Goal: Task Accomplishment & Management: Manage account settings

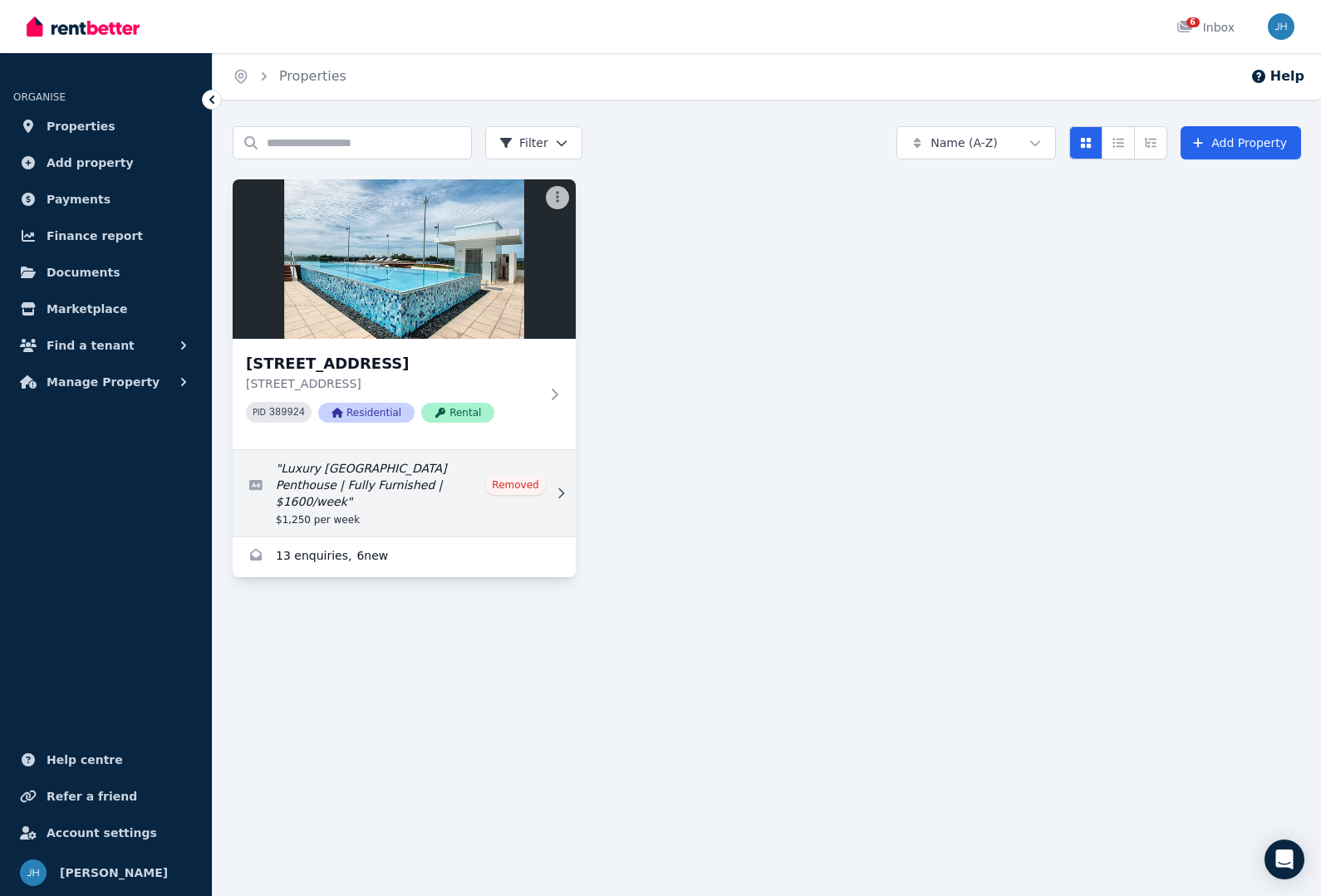
click at [519, 480] on link "Edit listing: Luxury East Perth Penthouse | Fully Furnished | $1600/week" at bounding box center [404, 494] width 343 height 86
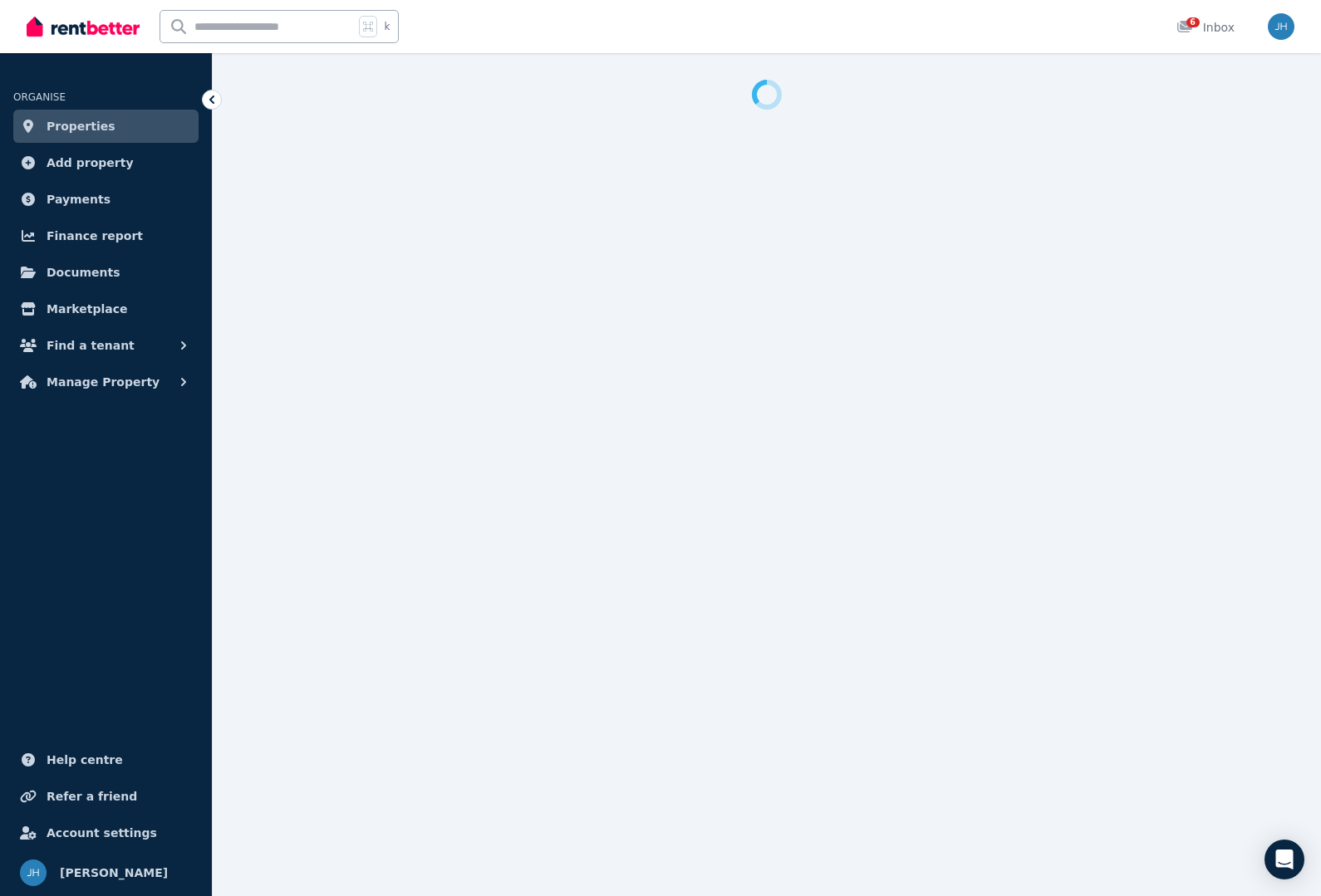
select select "**"
select select "**********"
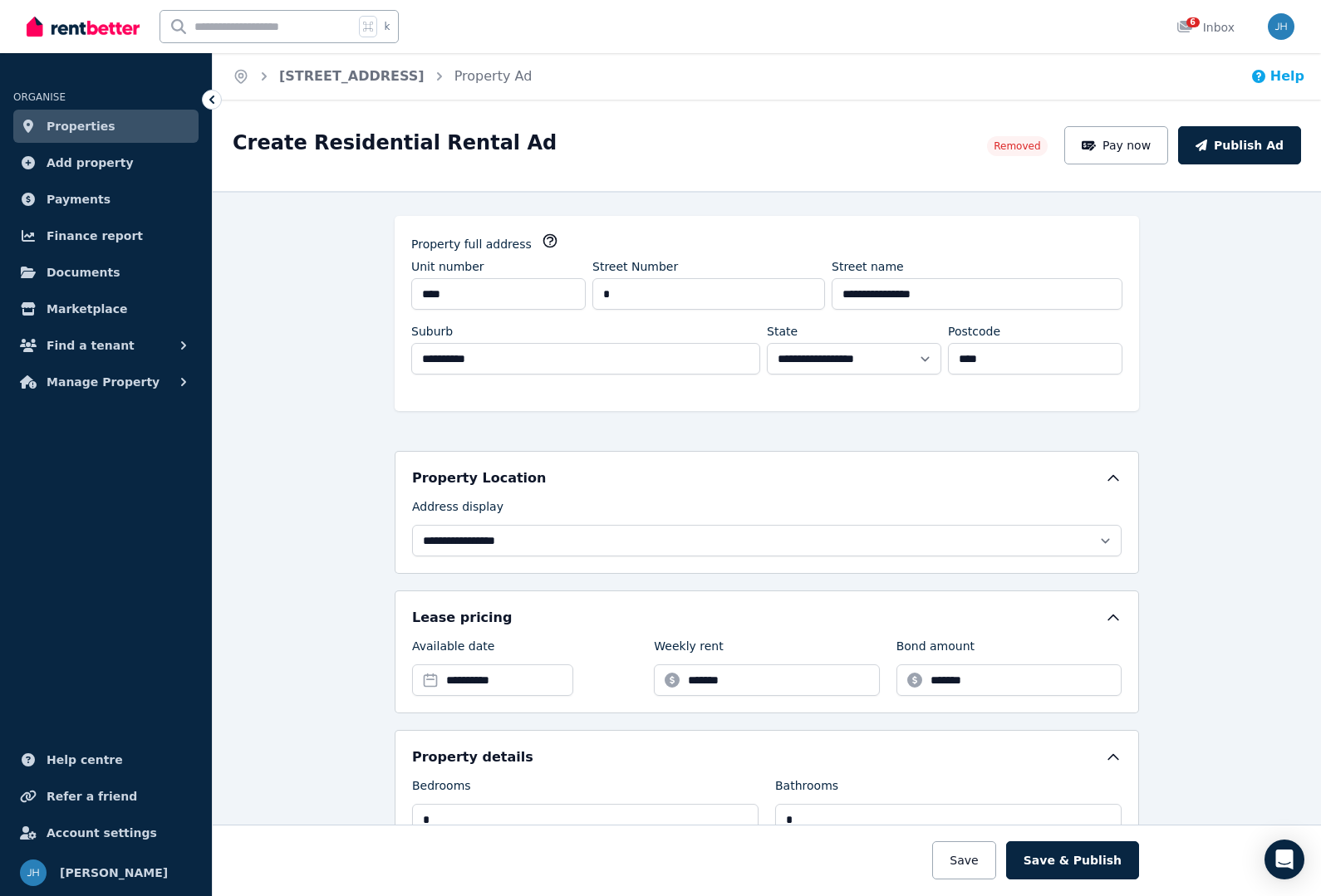
click at [1264, 85] on button "Help" at bounding box center [1277, 76] width 54 height 20
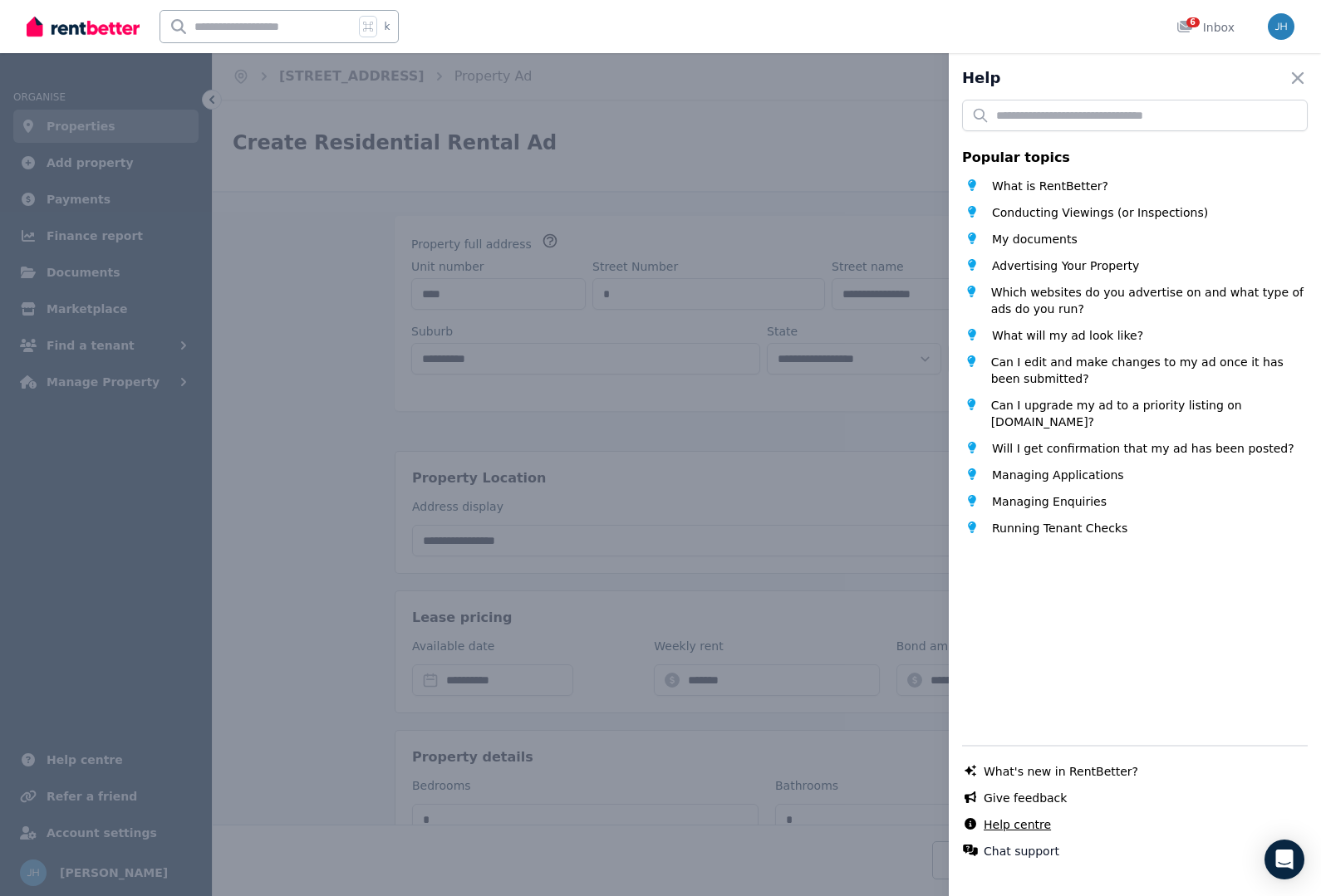
click at [1027, 822] on link "Help centre" at bounding box center [1017, 825] width 67 height 17
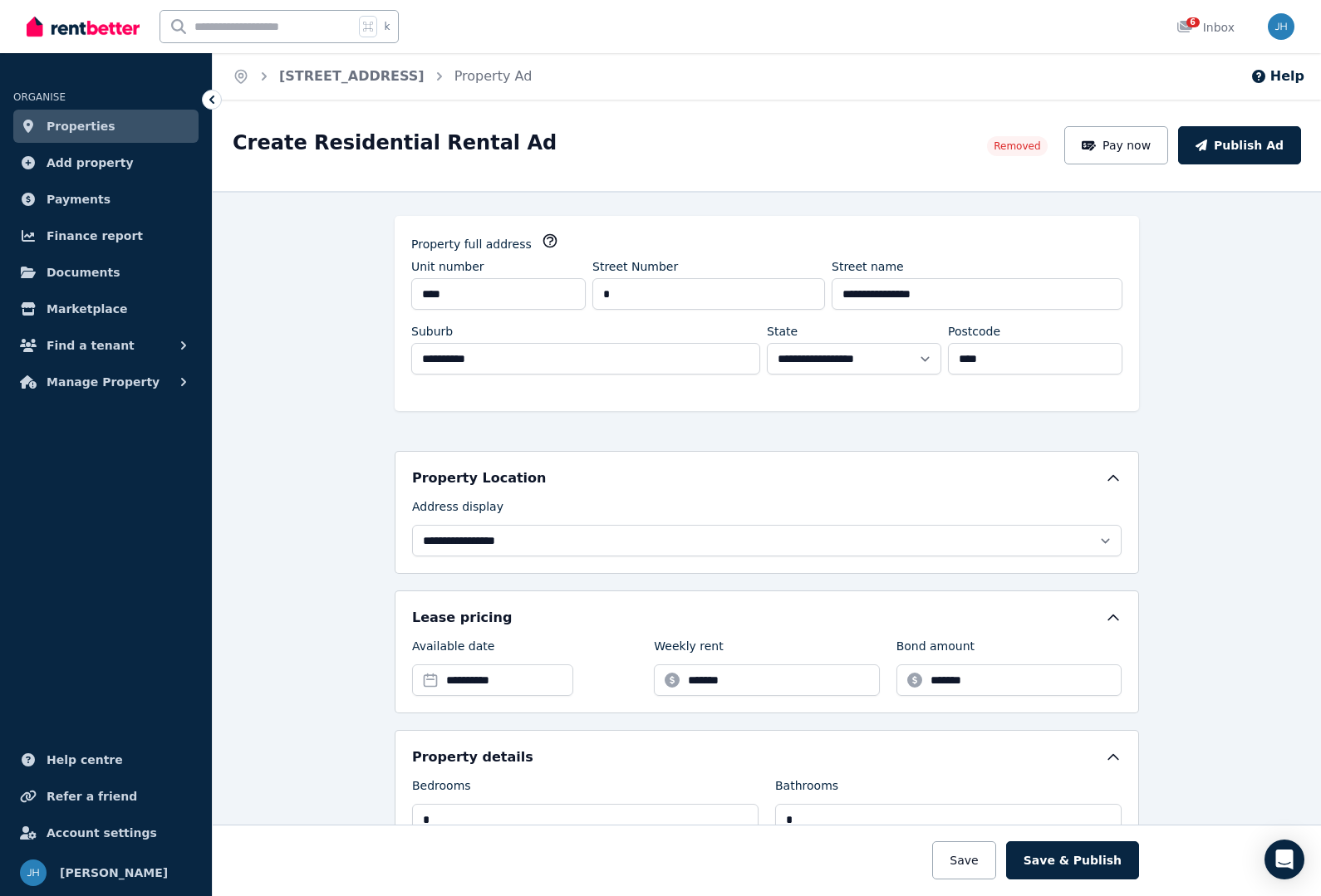
click at [105, 37] on img at bounding box center [83, 27] width 113 height 25
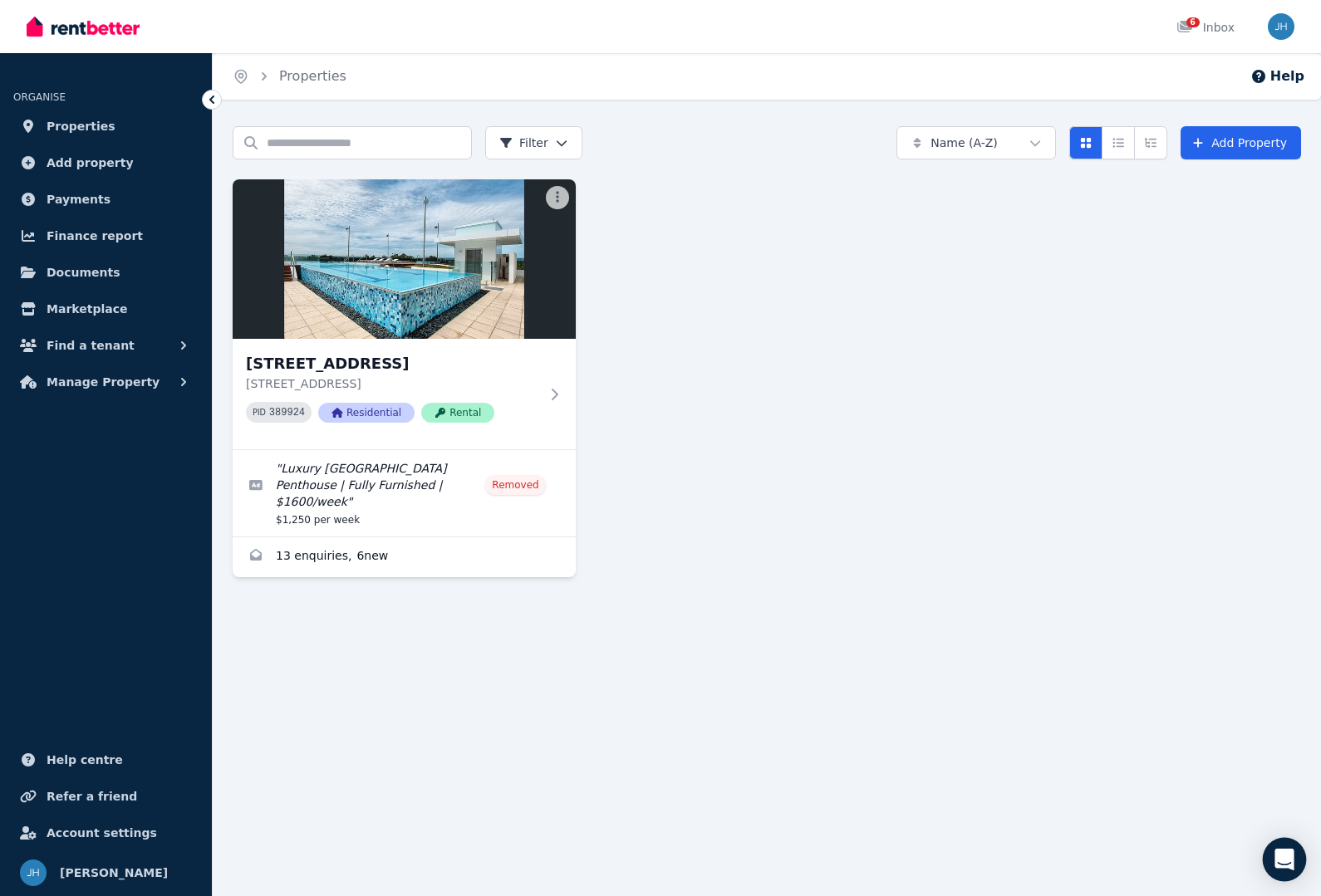
click at [1285, 854] on icon "Open Intercom Messenger" at bounding box center [1284, 859] width 19 height 22
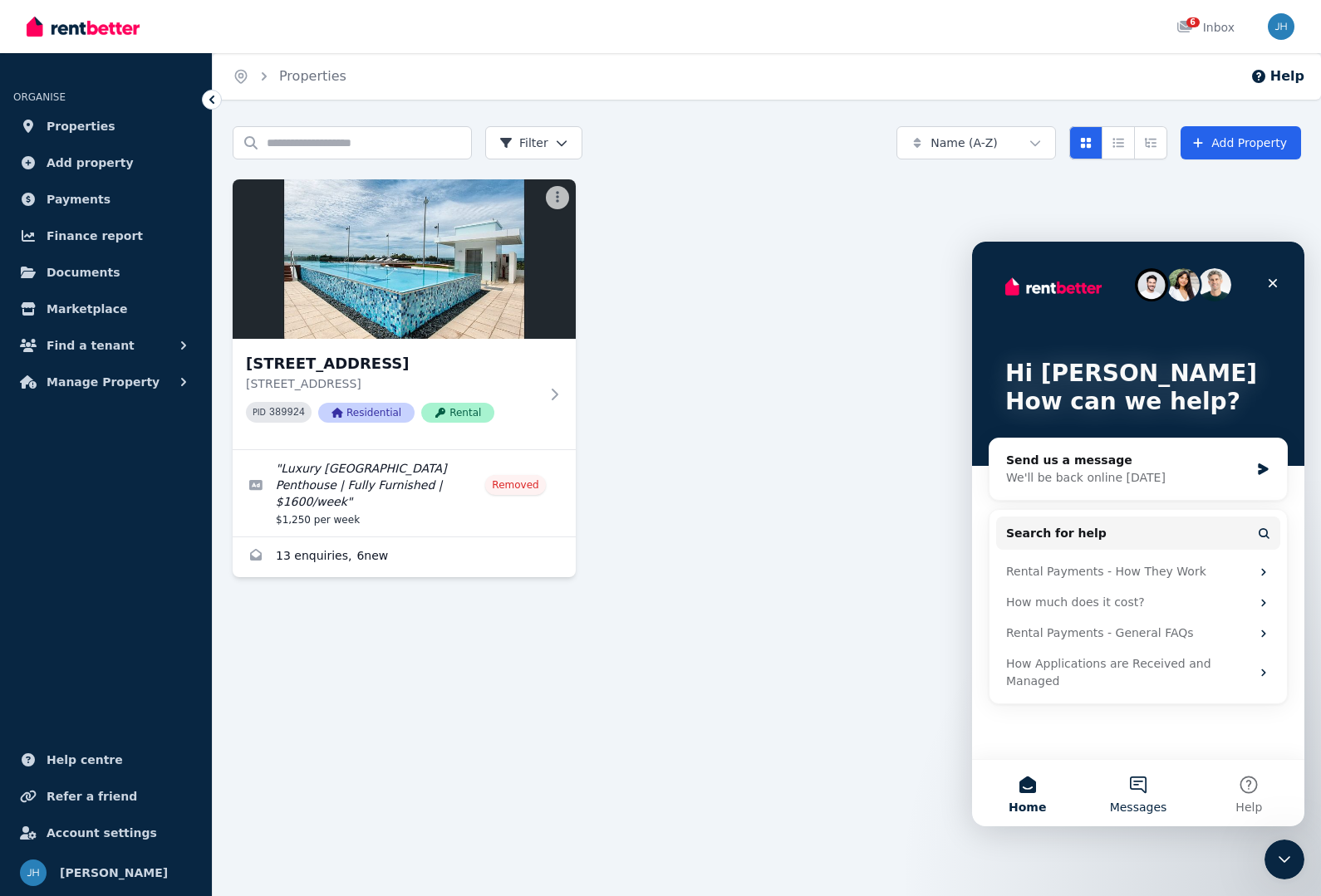
click at [1142, 792] on button "Messages" at bounding box center [1137, 793] width 111 height 66
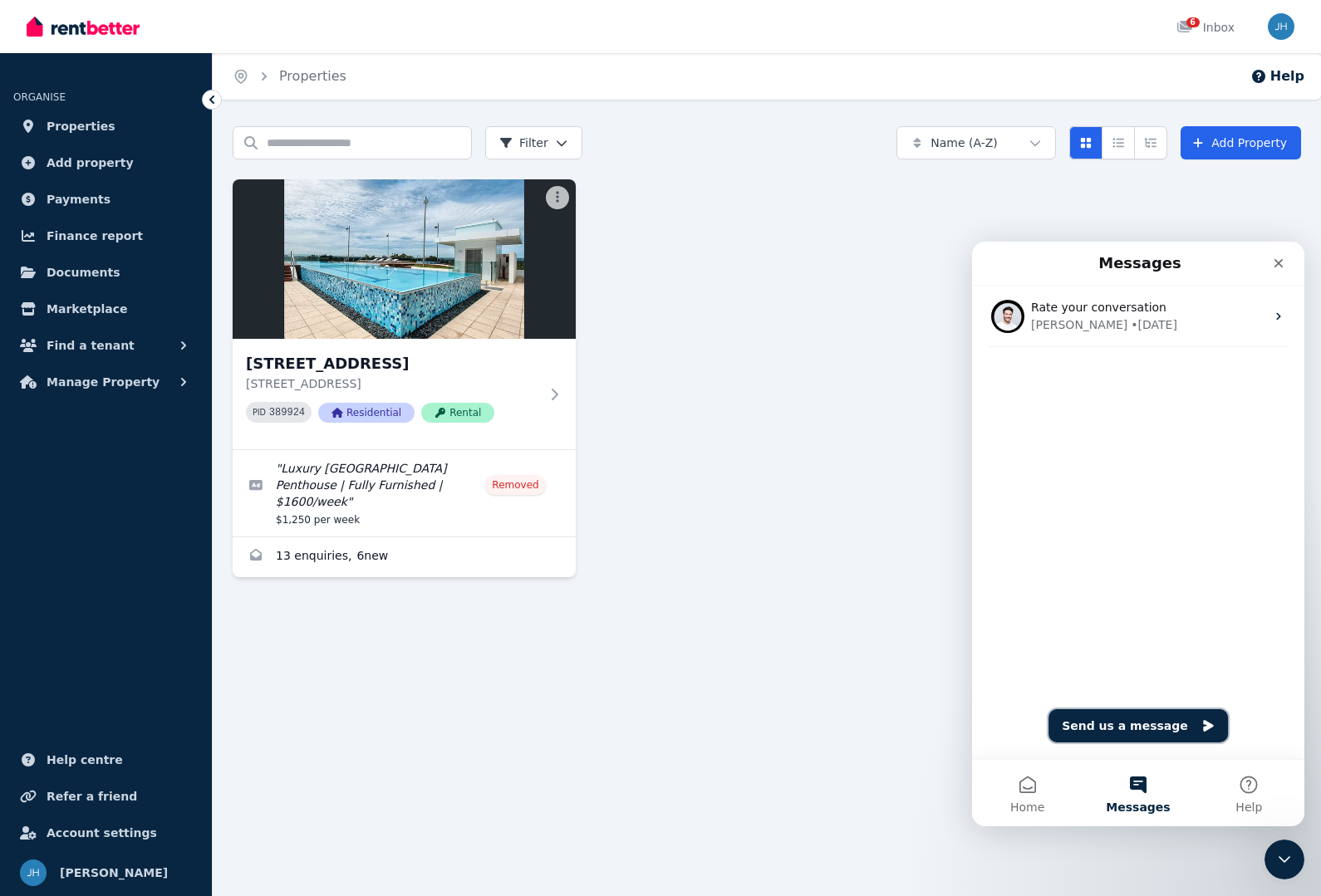
click at [1176, 727] on button "Send us a message" at bounding box center [1138, 726] width 180 height 33
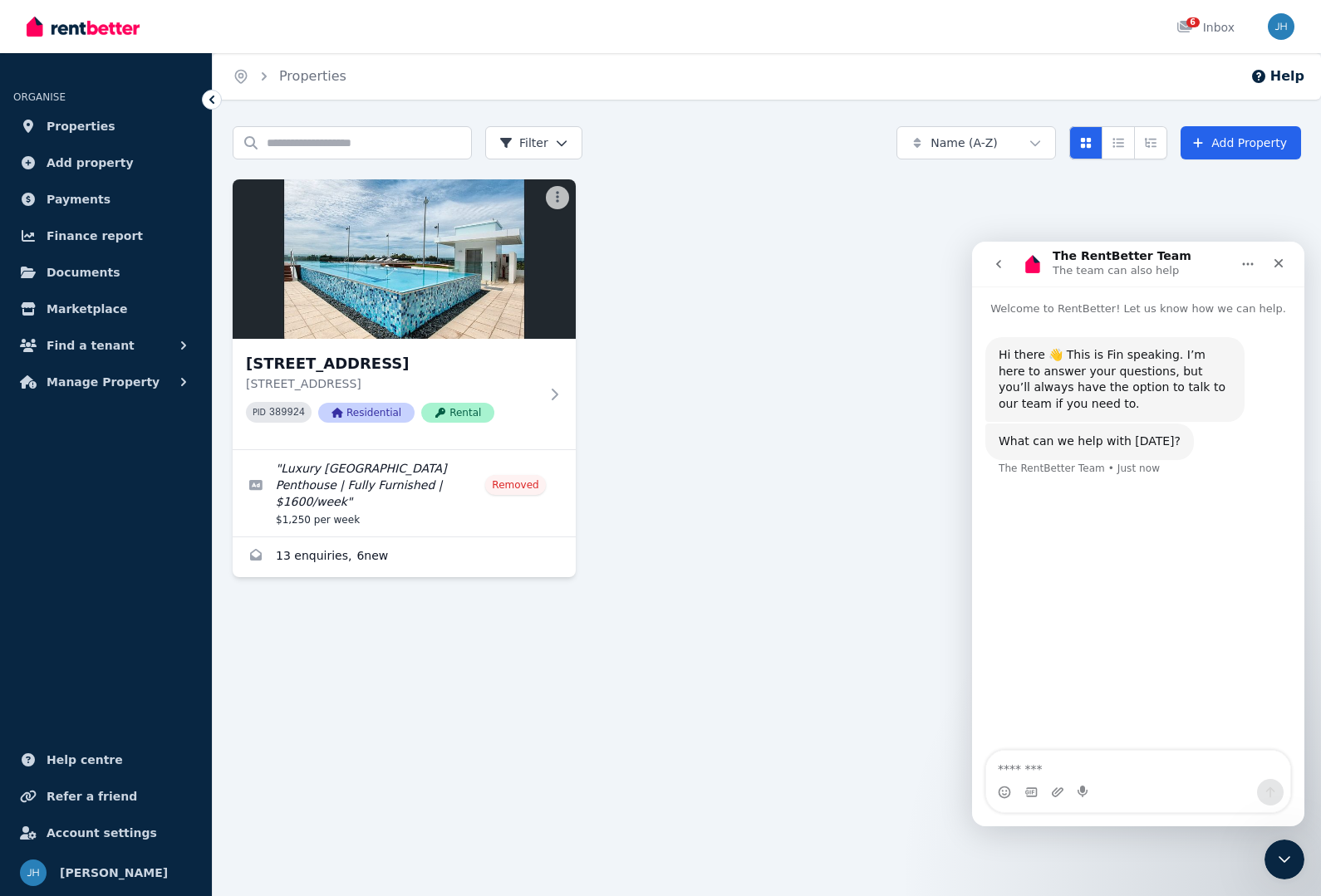
click at [1045, 768] on textarea "Message…" at bounding box center [1138, 765] width 304 height 28
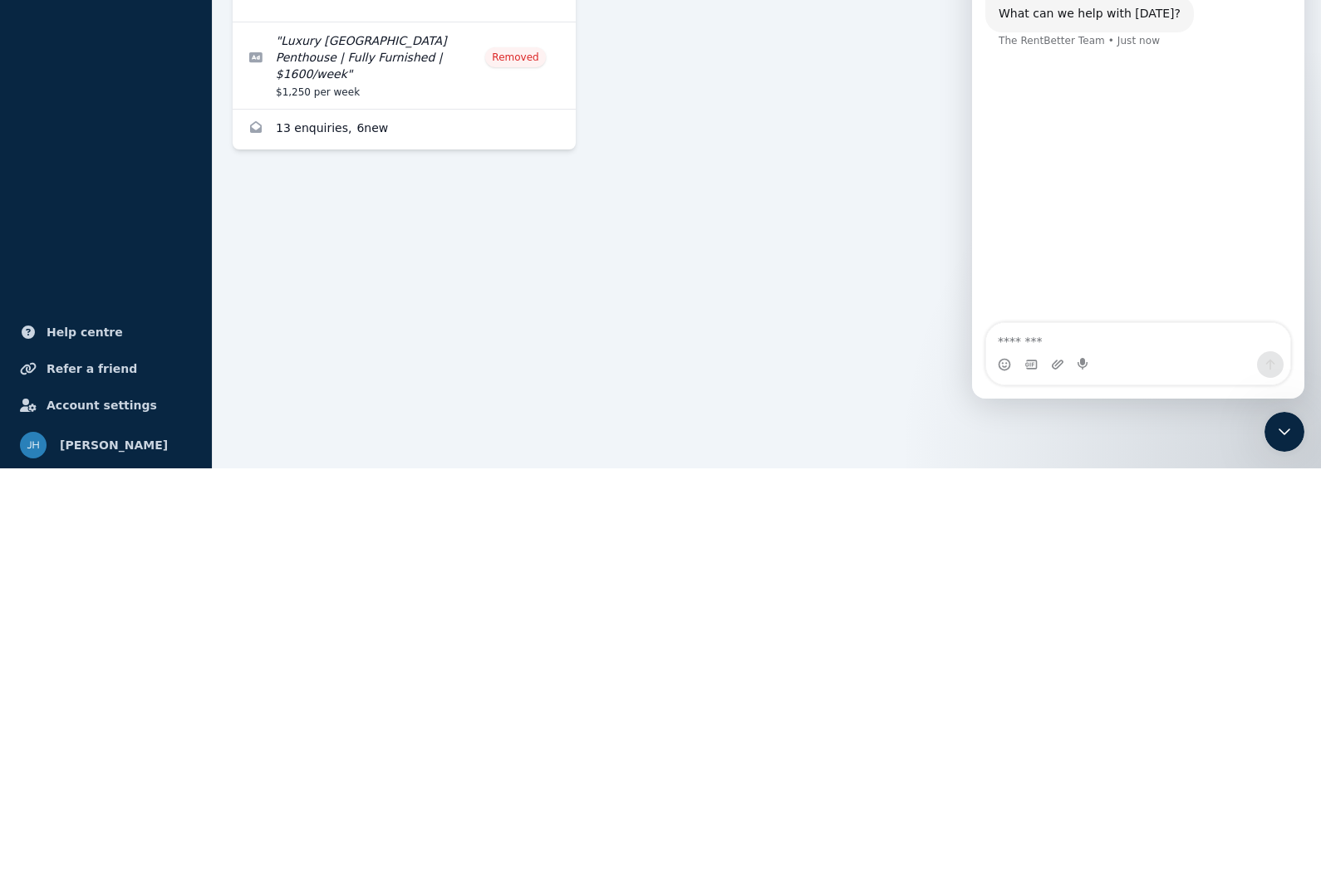
scroll to position [1, 0]
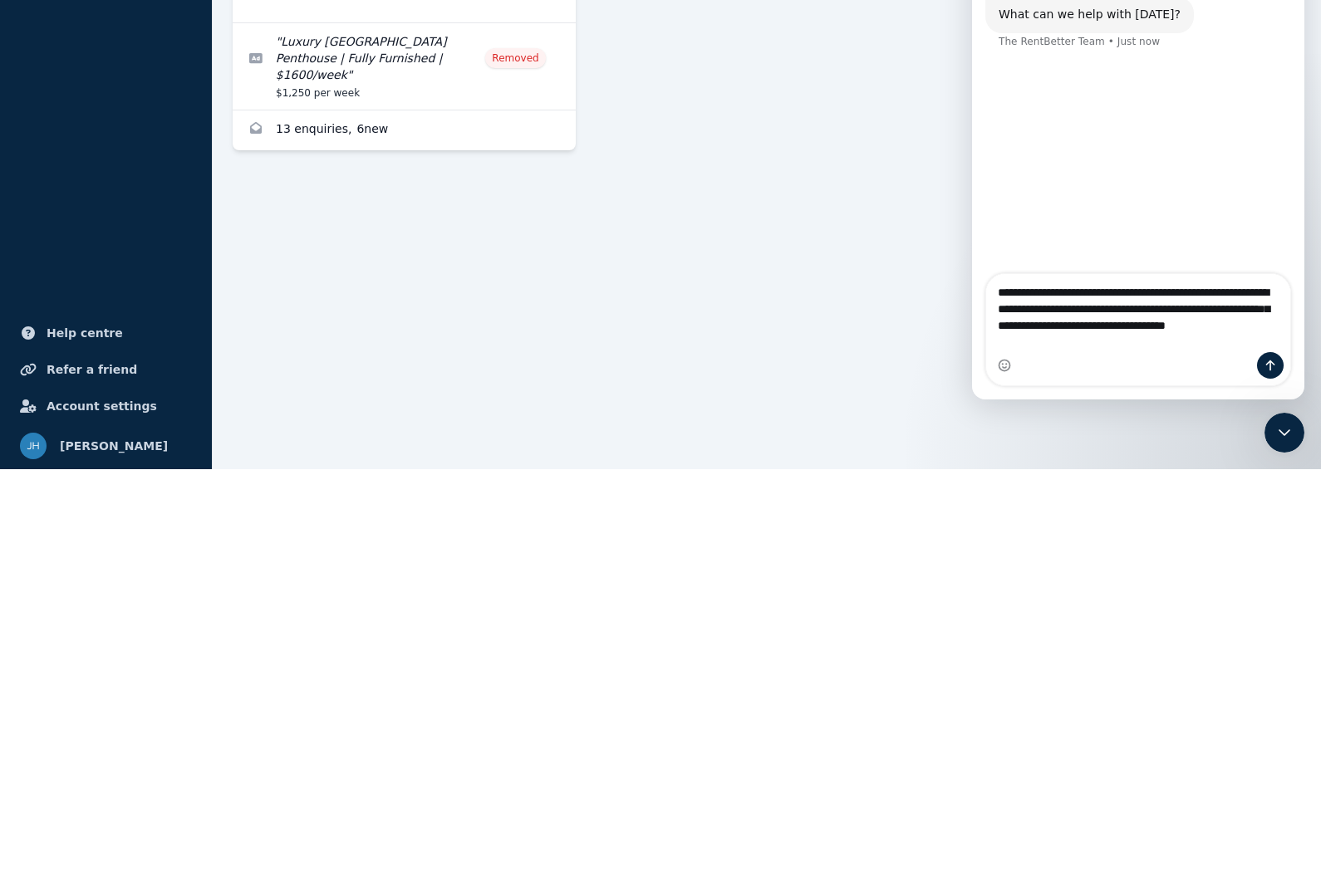
type textarea "**********"
click at [1274, 360] on icon "Send a message…" at bounding box center [1270, 366] width 13 height 13
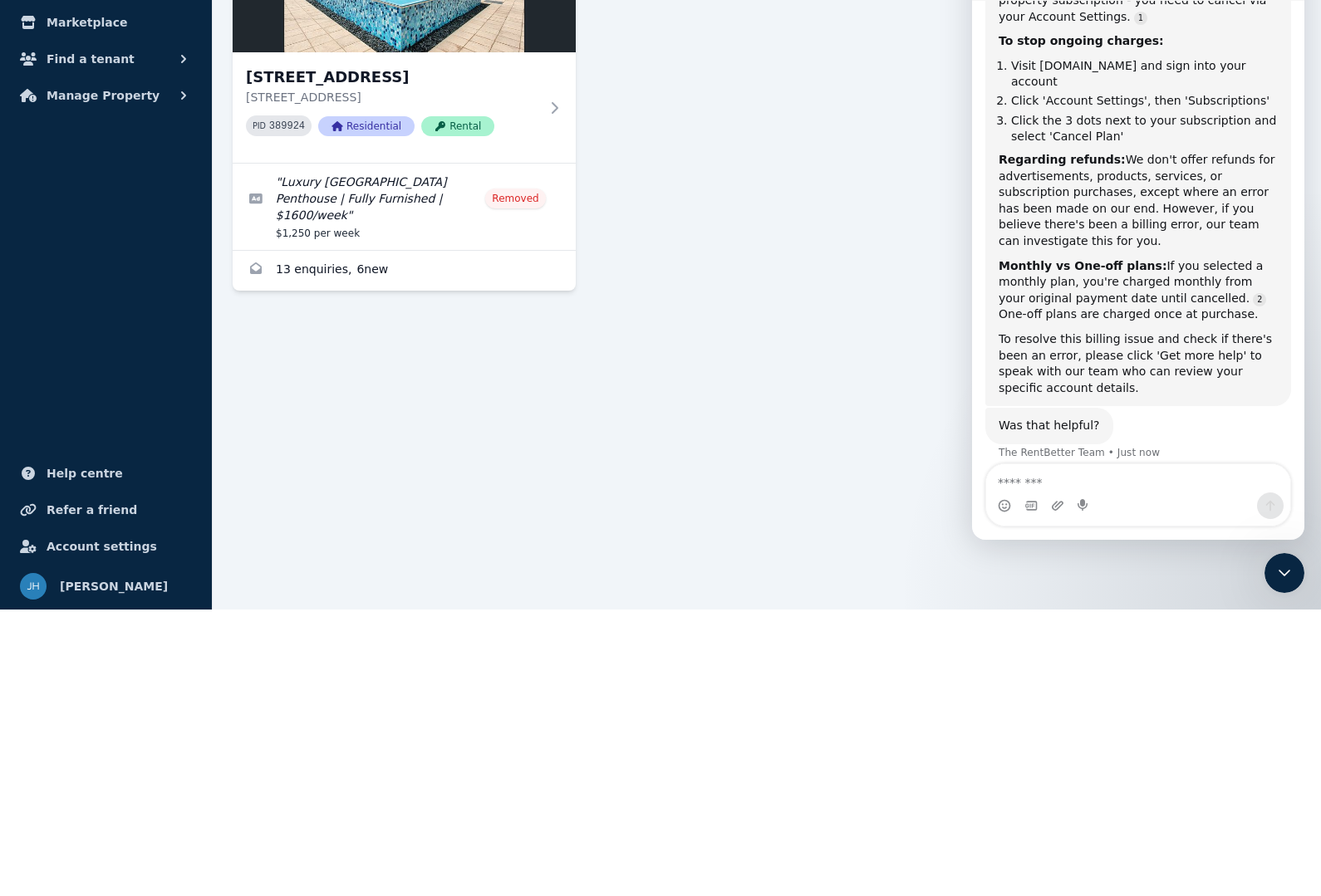
scroll to position [519, 0]
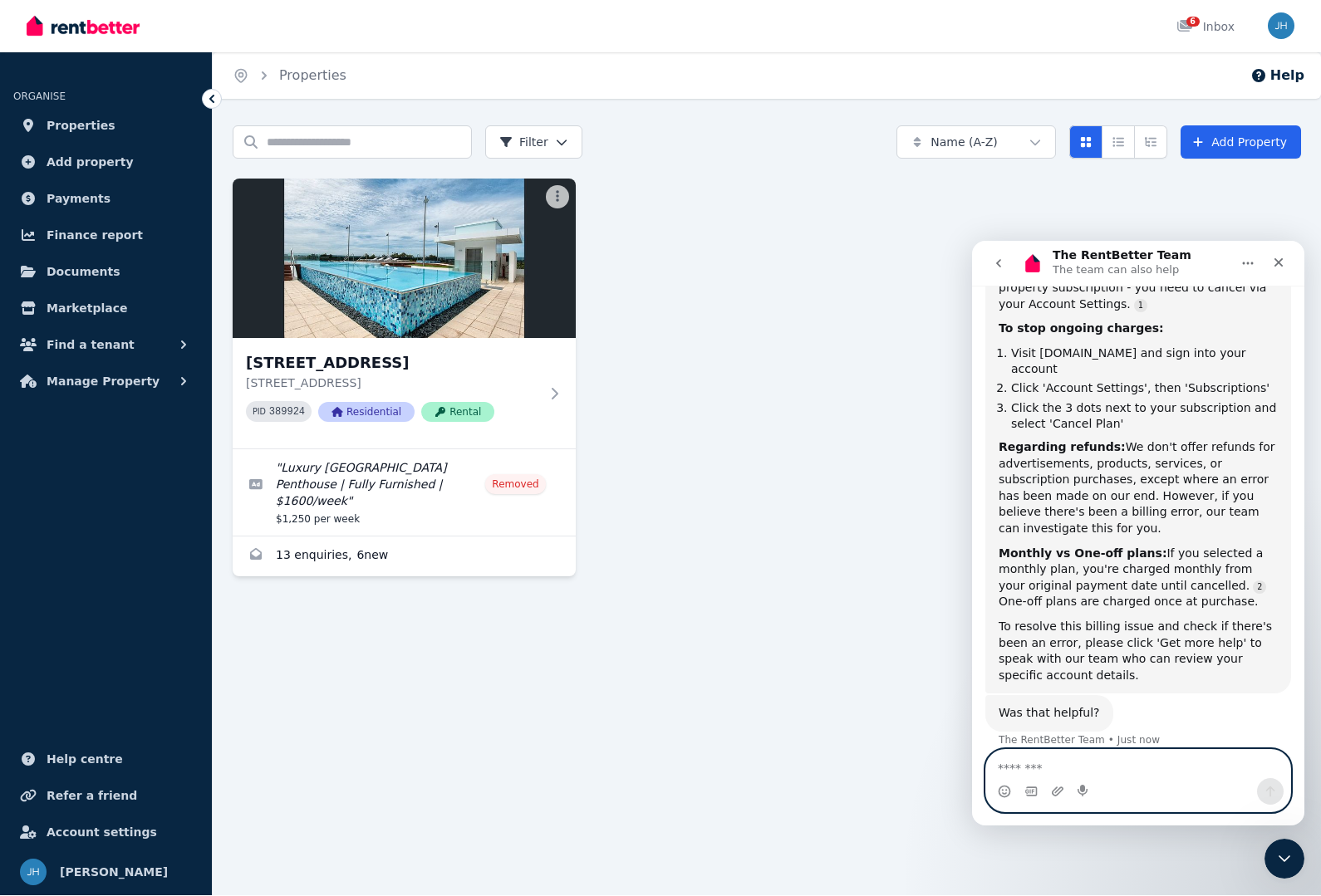
click at [1111, 770] on textarea "Message…" at bounding box center [1138, 764] width 304 height 28
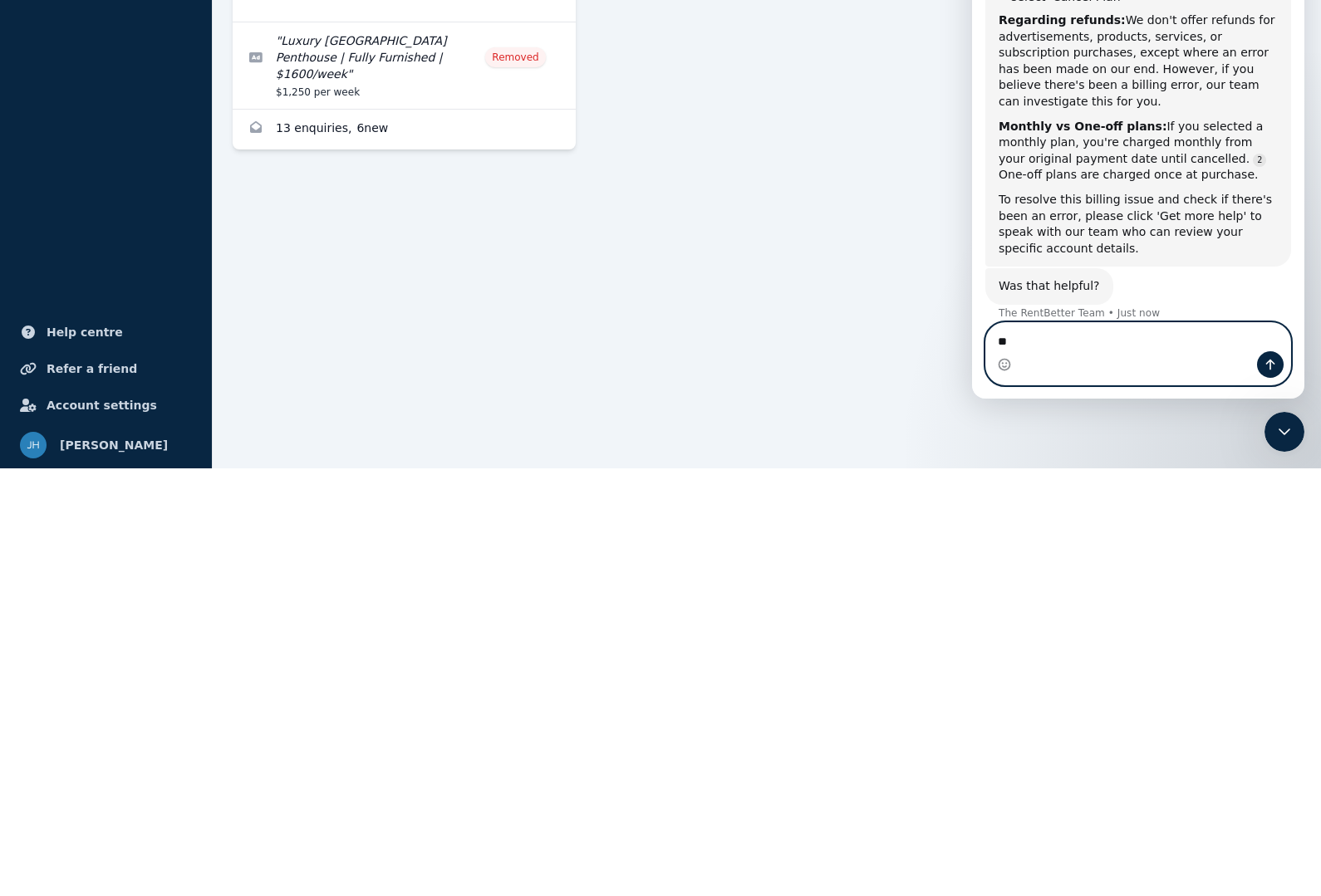
type textarea "*"
type textarea "**********"
click at [1277, 367] on button "Send a message…" at bounding box center [1270, 365] width 27 height 27
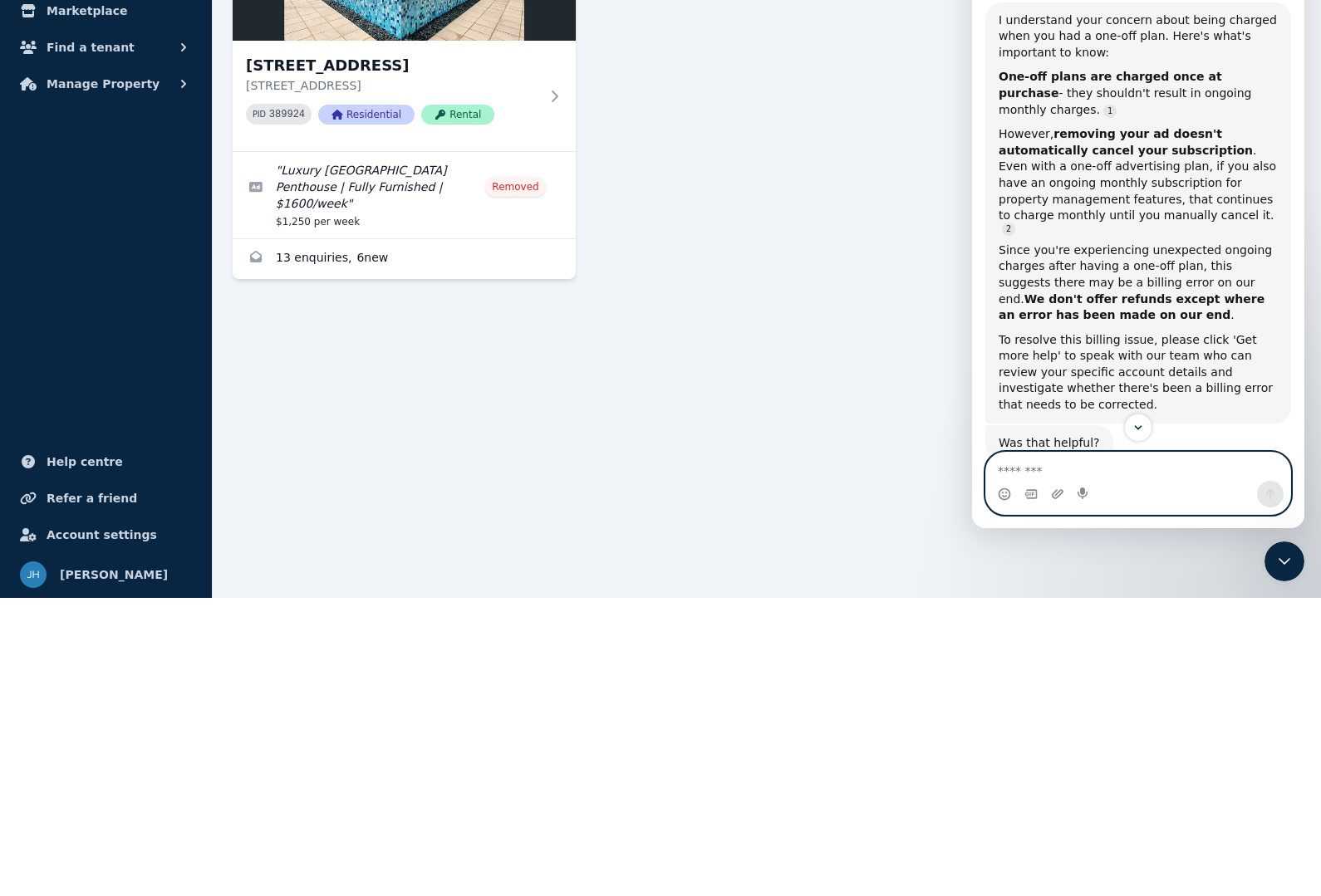
scroll to position [985, 0]
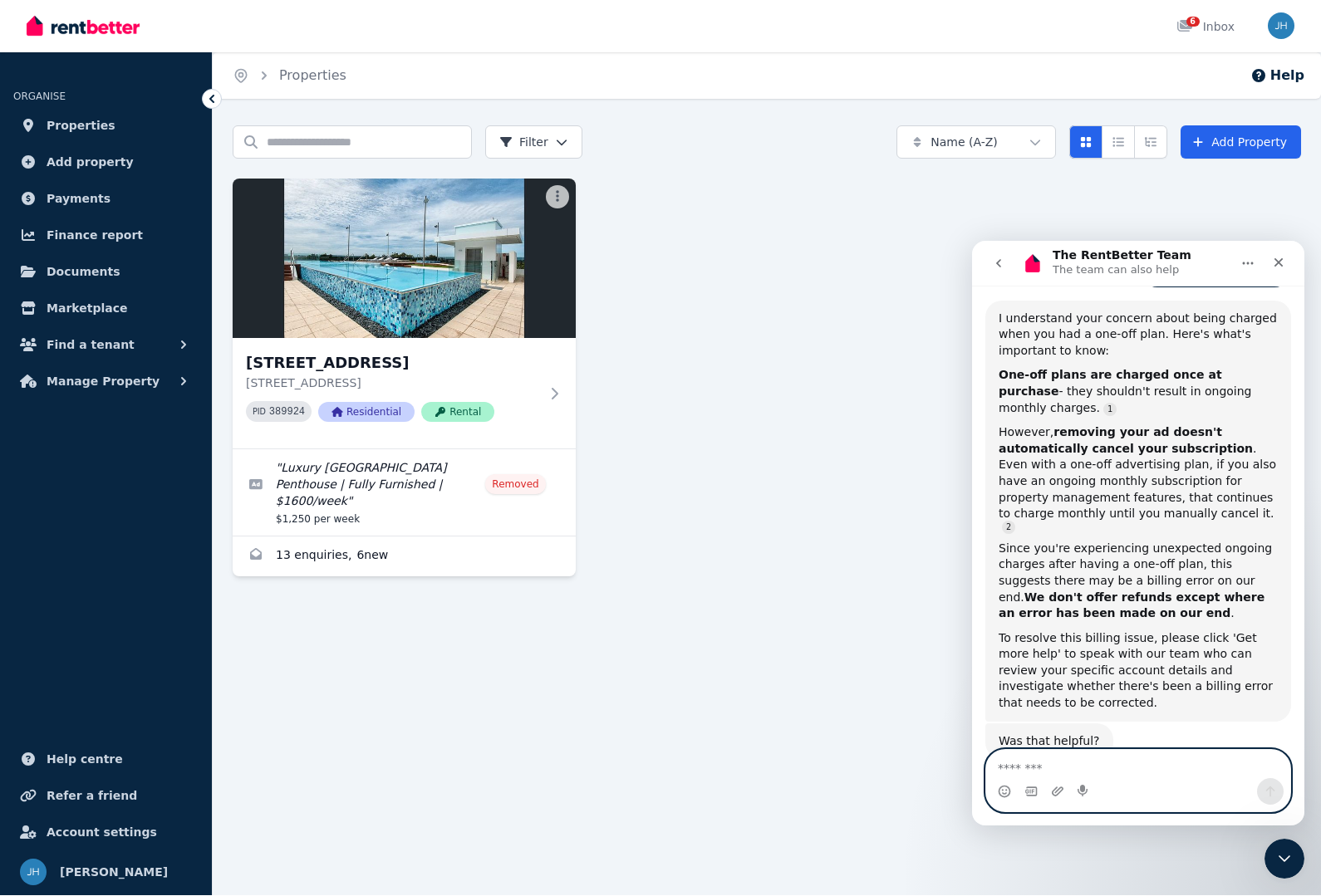
click at [1117, 766] on textarea "Message…" at bounding box center [1138, 764] width 304 height 28
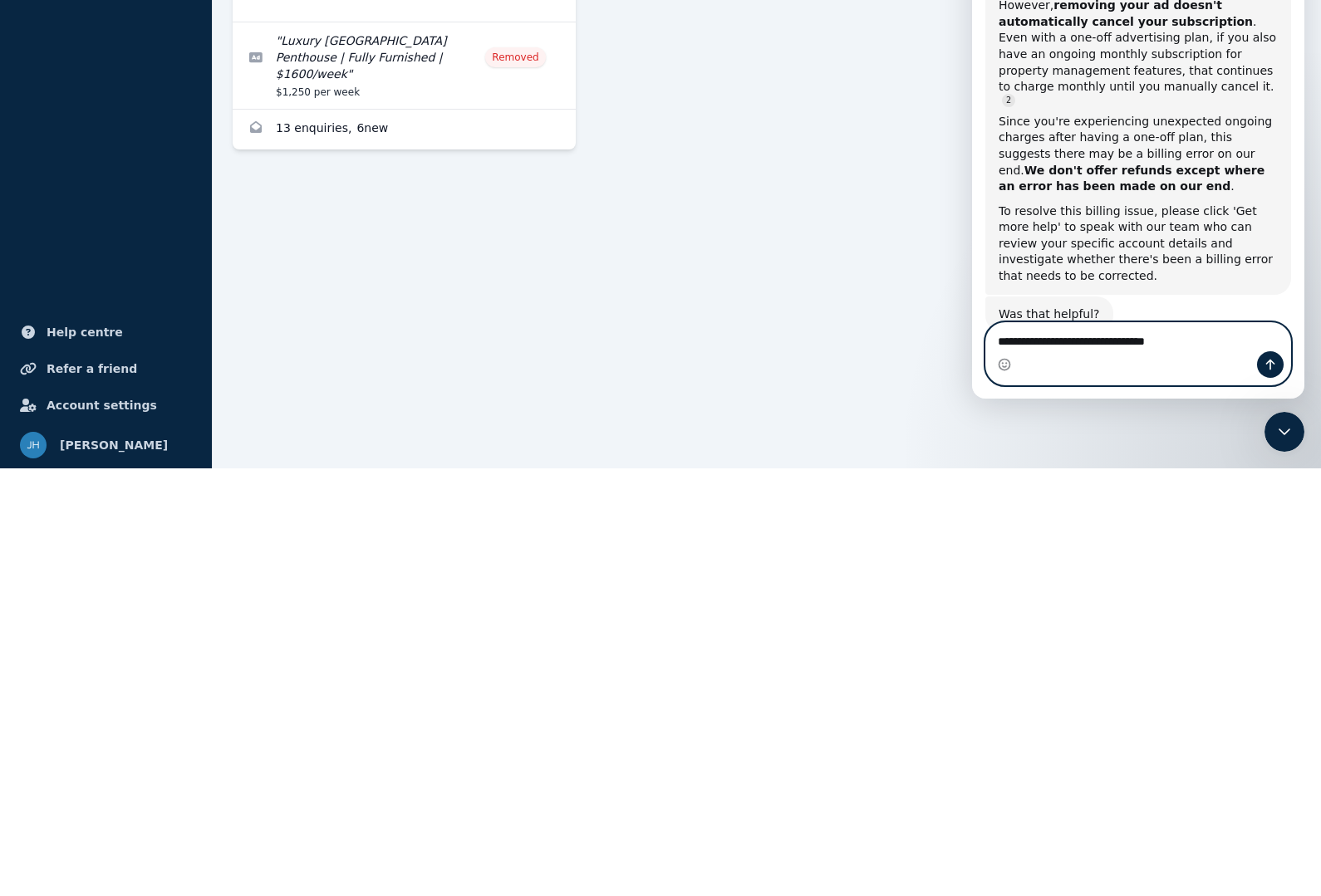
type textarea "**********"
click at [1269, 352] on button "Send a message…" at bounding box center [1270, 365] width 27 height 27
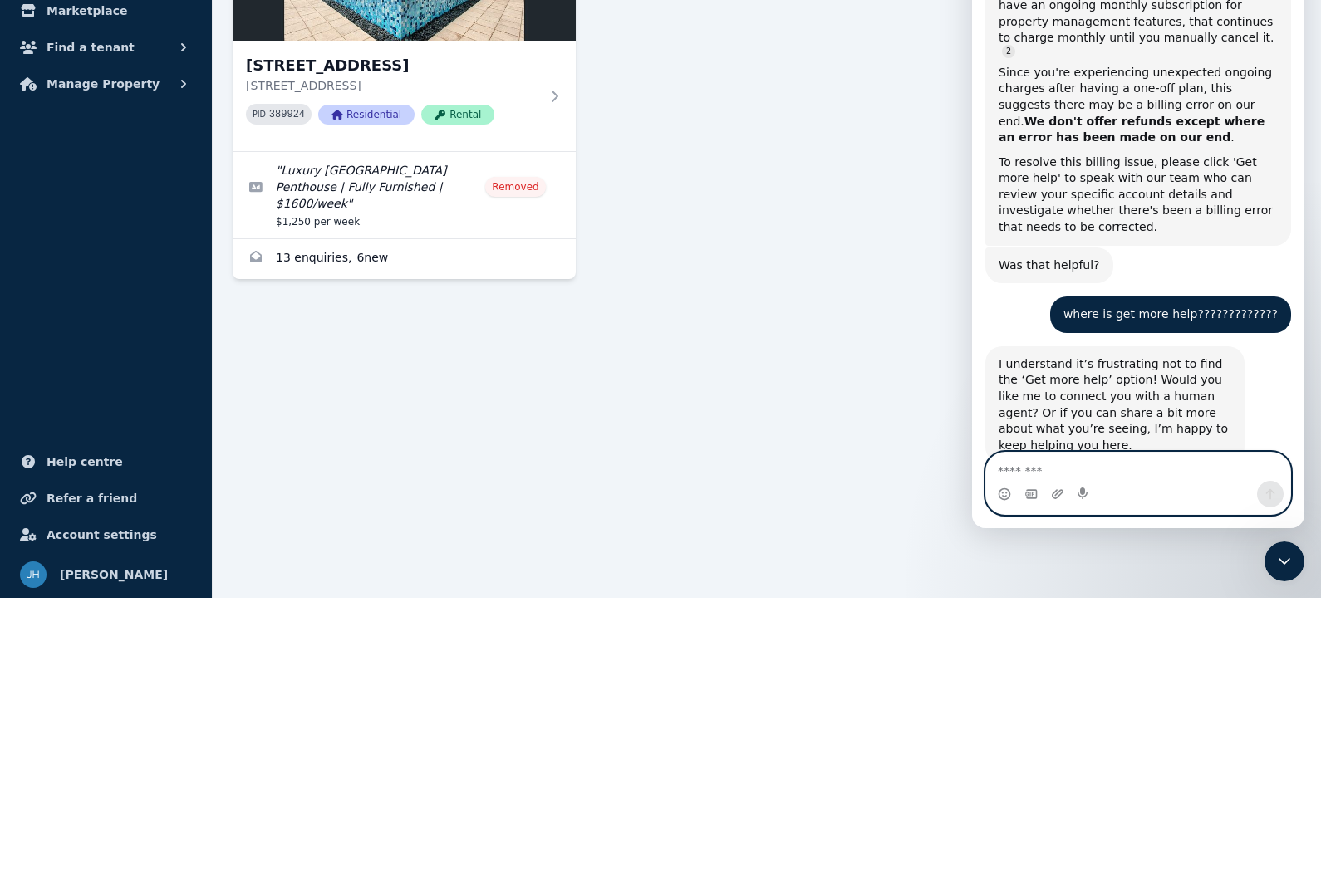
scroll to position [1162, 0]
click at [1093, 458] on textarea "Message…" at bounding box center [1138, 467] width 304 height 28
click at [1051, 463] on textarea "Message…" at bounding box center [1138, 467] width 304 height 28
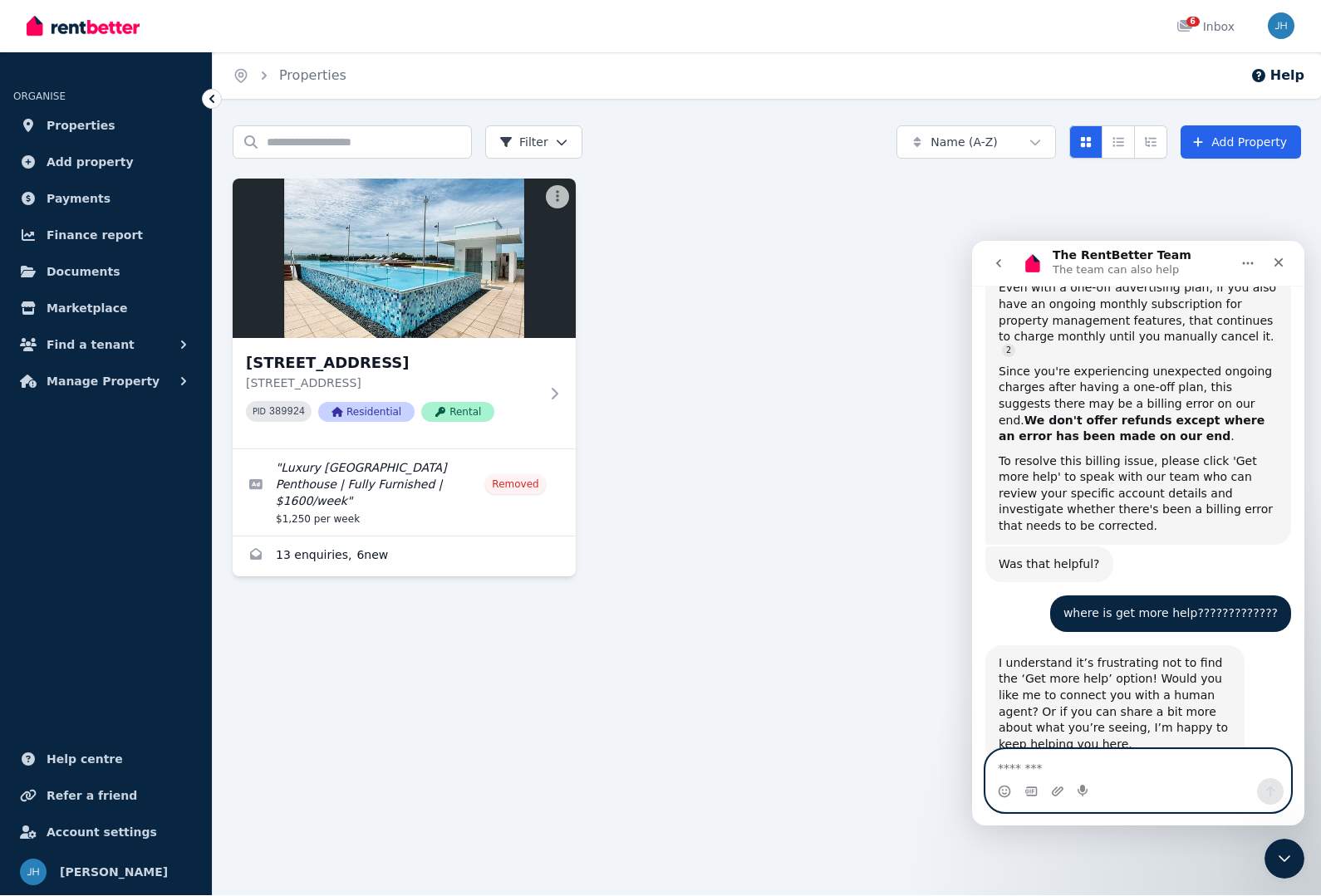
click at [1142, 767] on textarea "Message…" at bounding box center [1138, 764] width 304 height 28
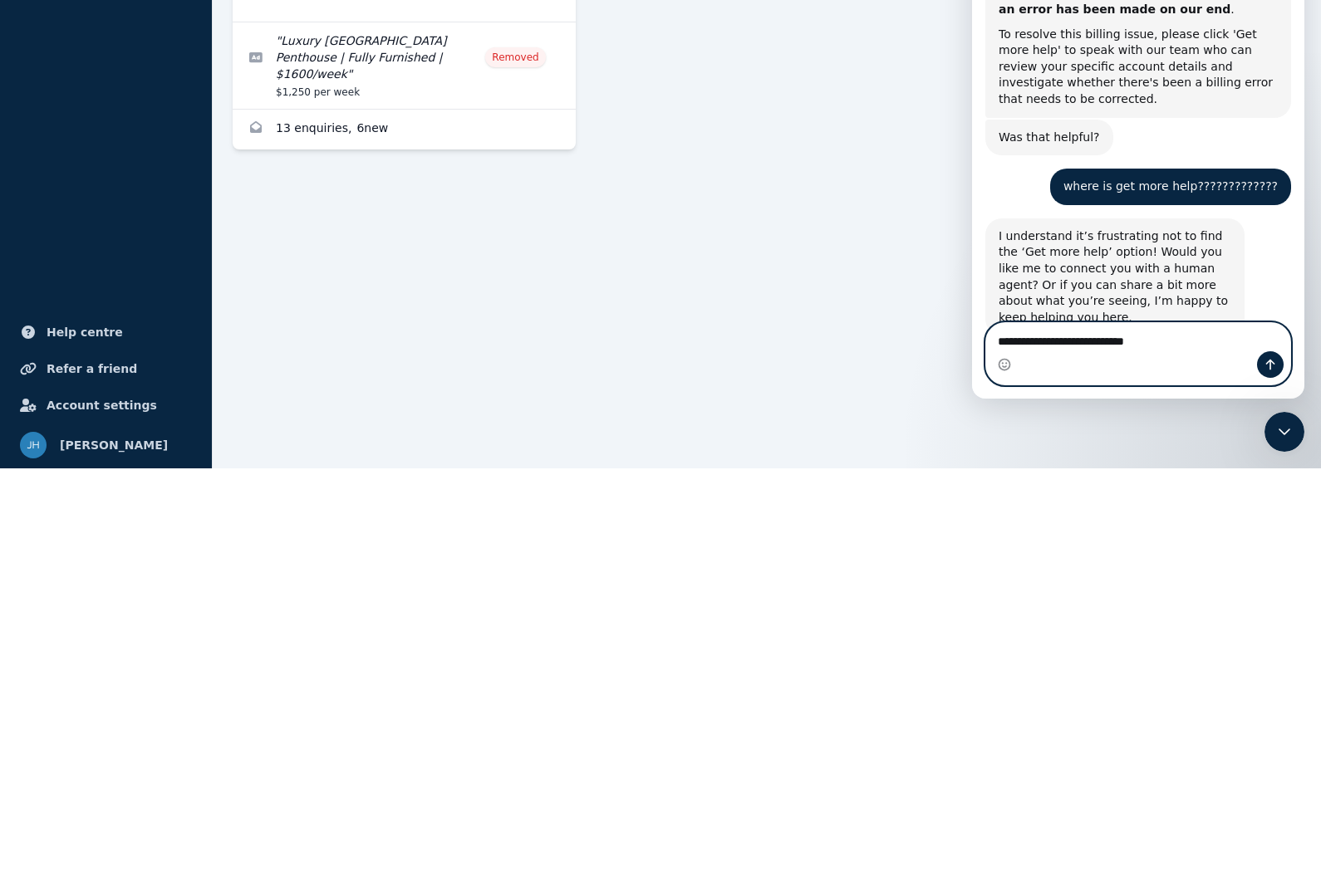
type textarea "**********"
click at [1264, 362] on icon "Send a message…" at bounding box center [1270, 365] width 13 height 13
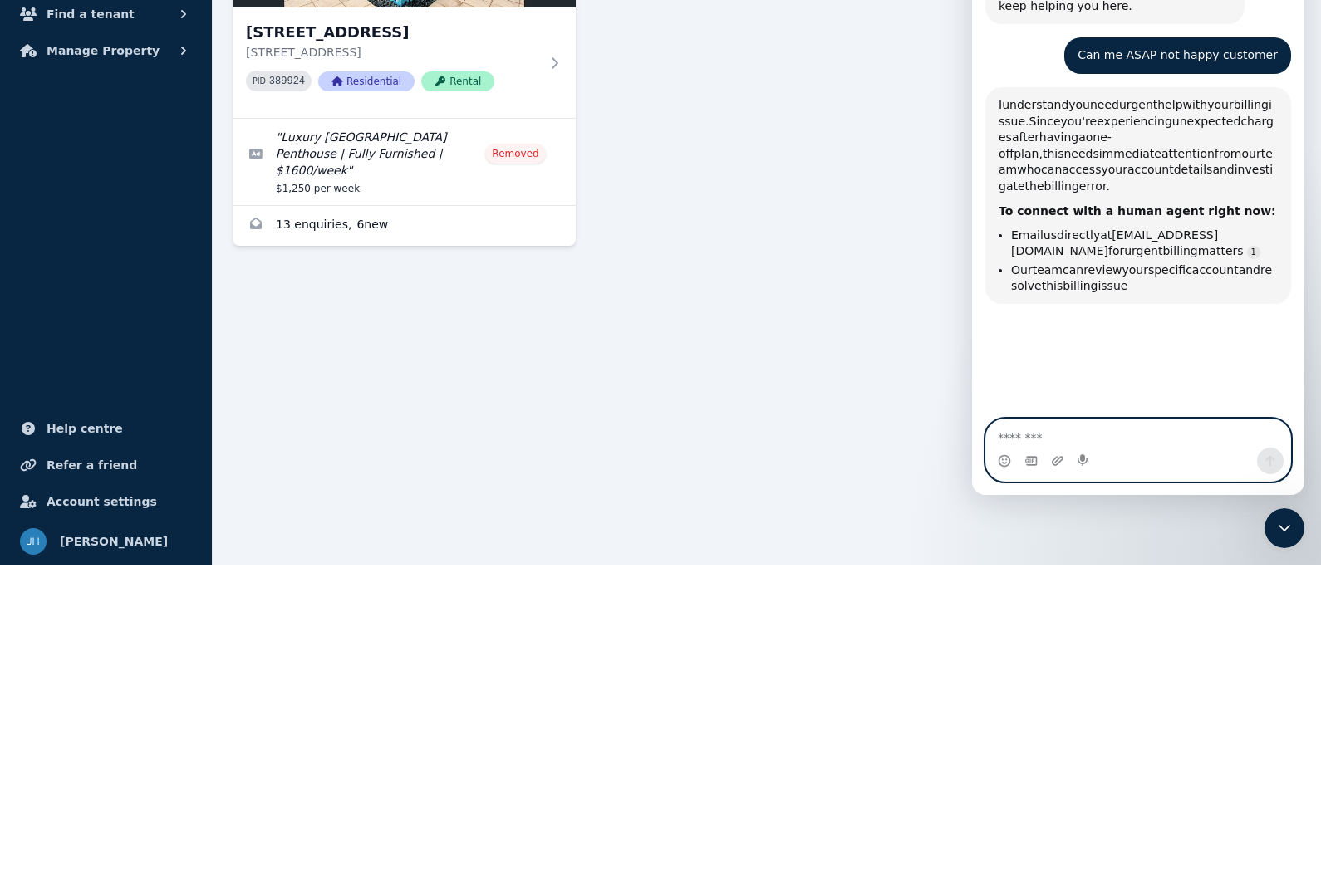
scroll to position [1571, 0]
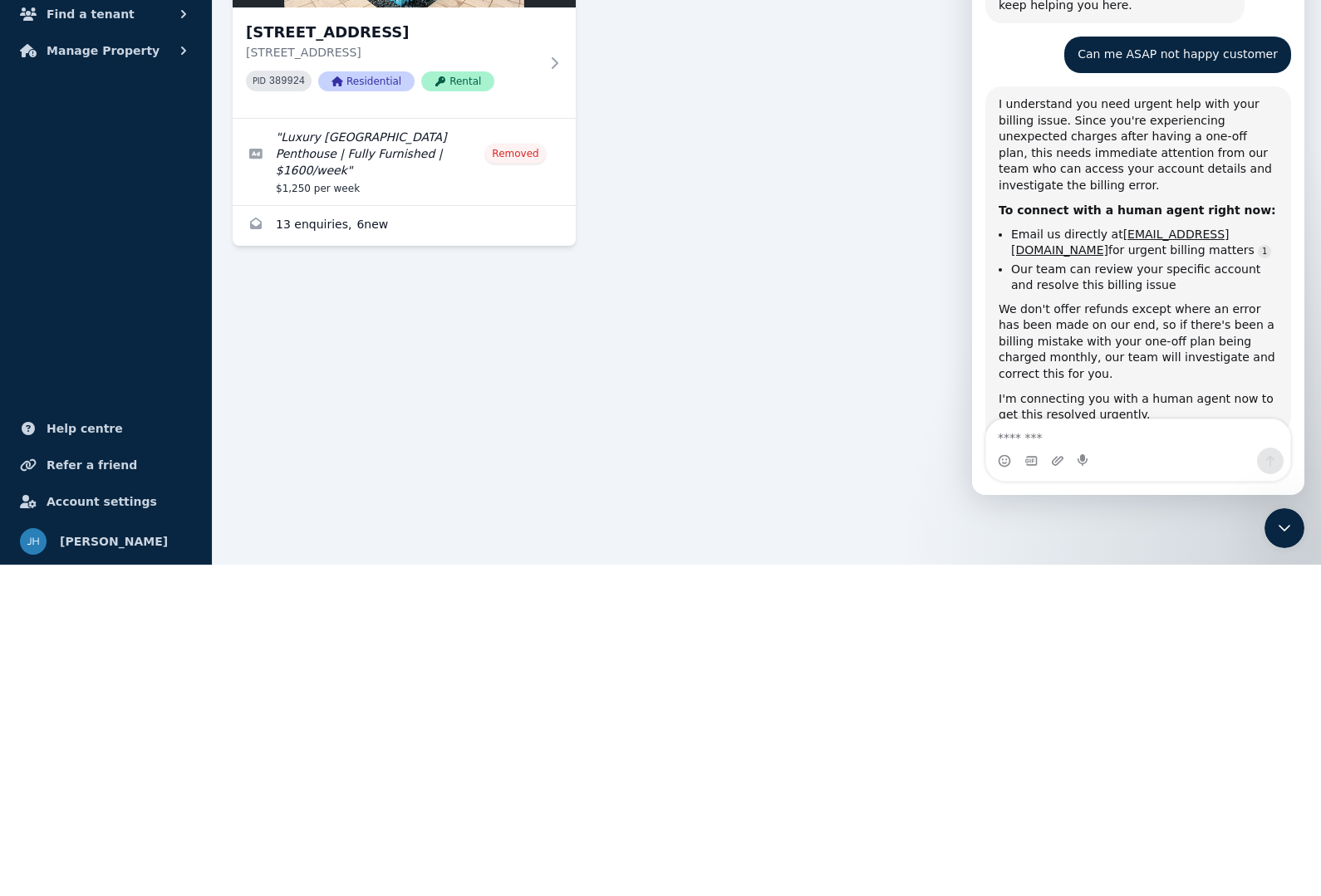
click at [490, 366] on div "Home Properties Help Search properties Filter Name (A-Z) Add Property [STREET_A…" at bounding box center [660, 448] width 1321 height 896
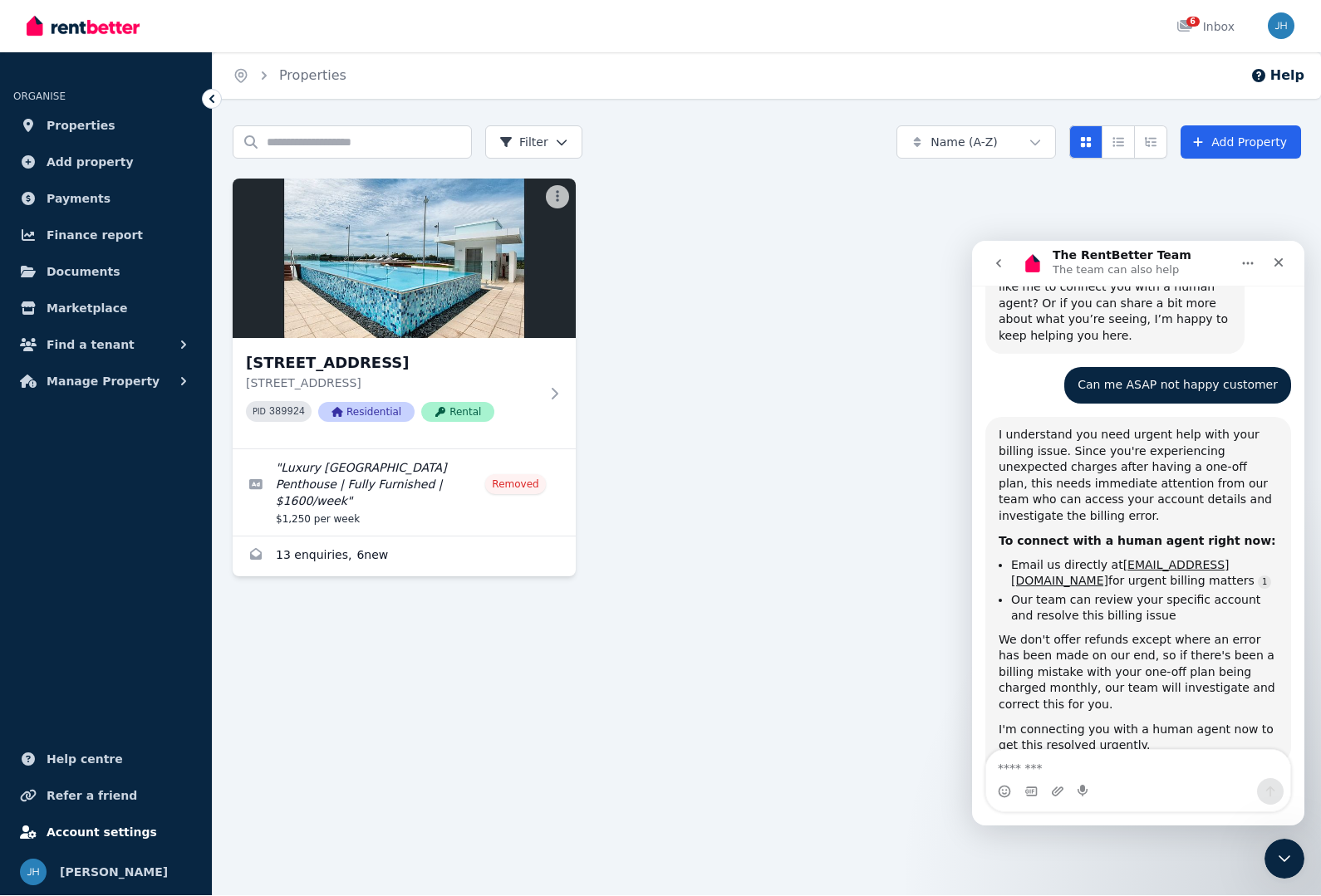
click at [102, 820] on link "Account settings" at bounding box center [106, 833] width 185 height 33
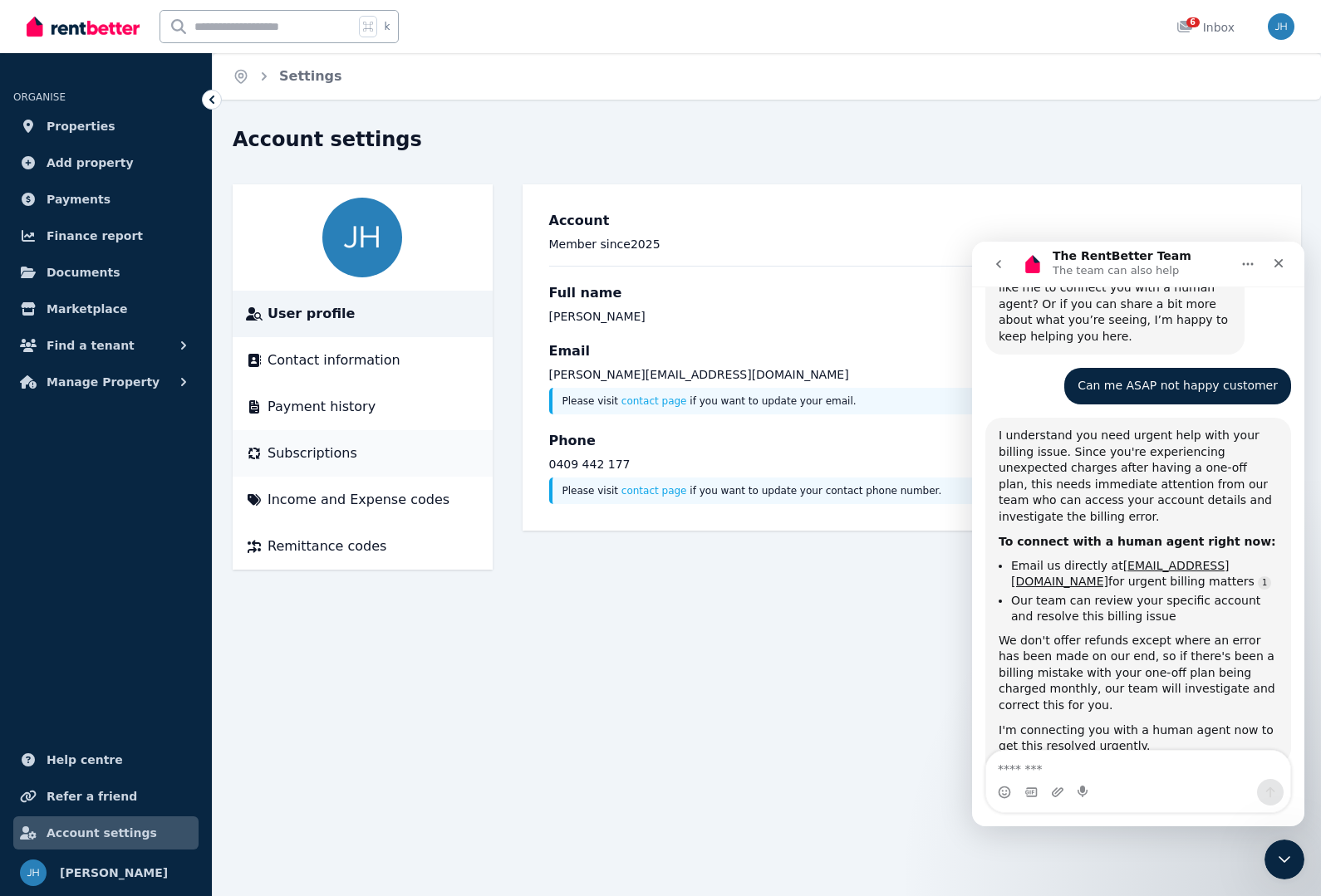
click at [303, 455] on span "Subscriptions" at bounding box center [313, 454] width 90 height 20
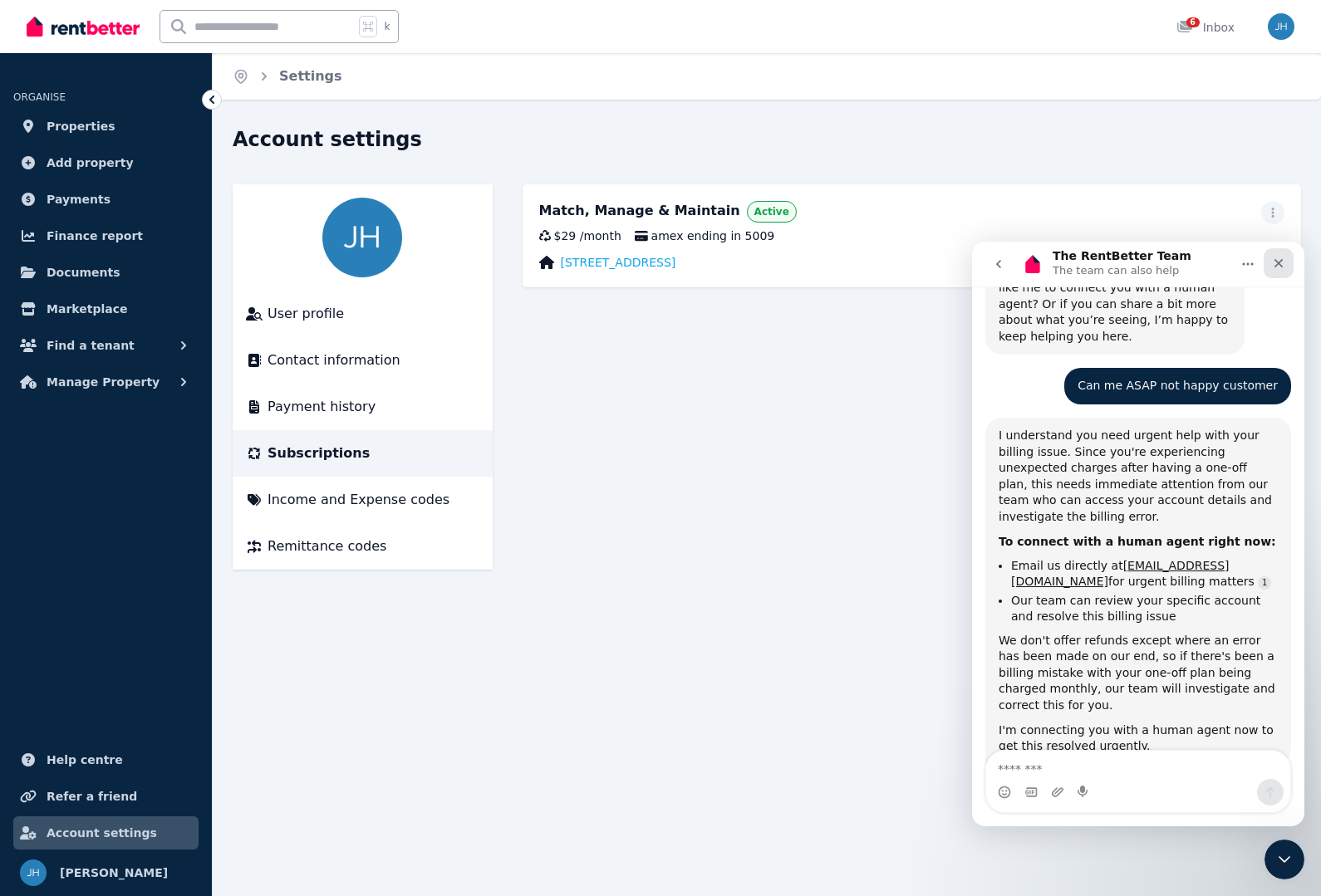
click at [1279, 251] on div "Close" at bounding box center [1279, 263] width 30 height 30
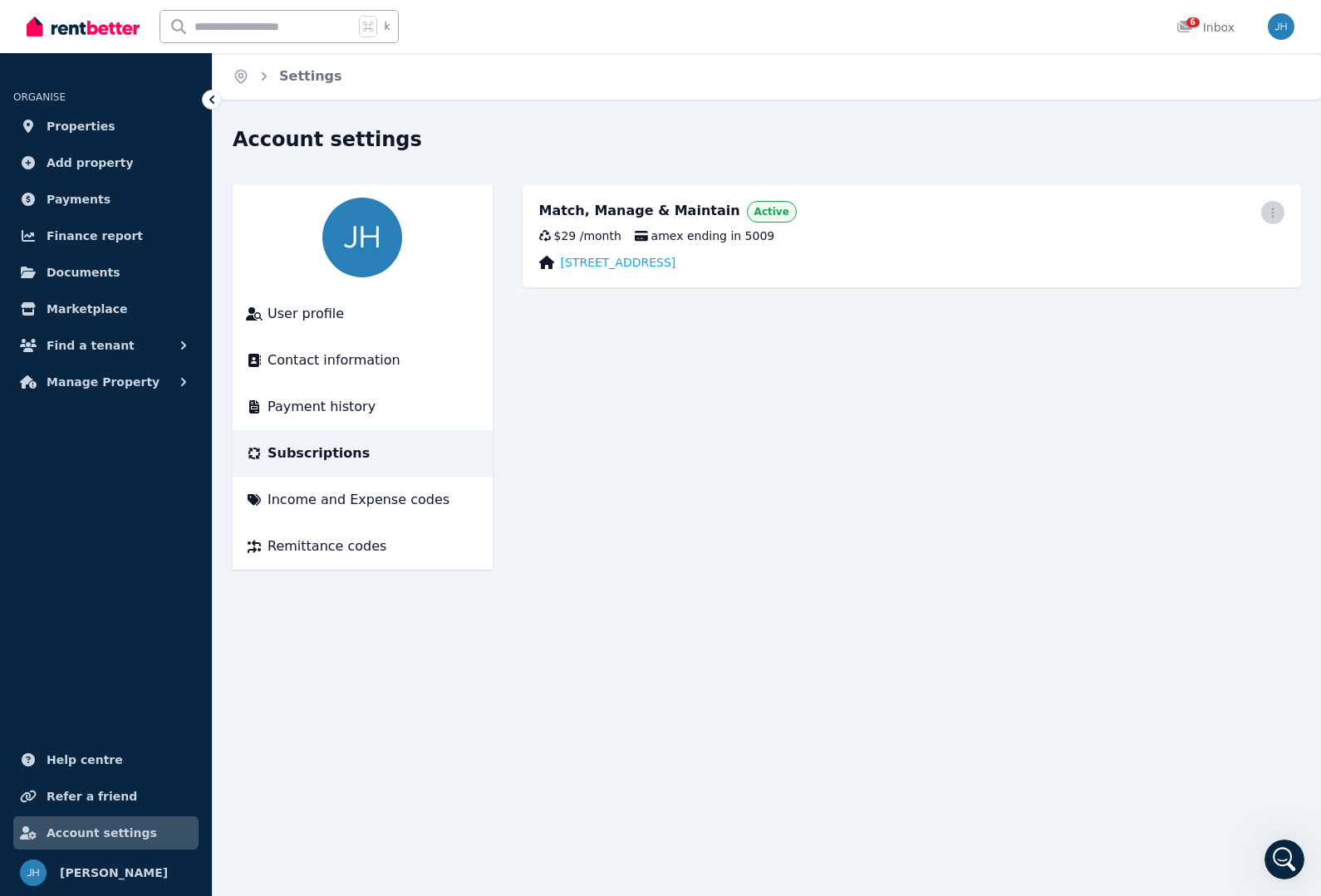
click at [1273, 210] on icon "button" at bounding box center [1272, 213] width 2 height 10
click at [1166, 301] on span "Cancel plan" at bounding box center [1198, 311] width 146 height 20
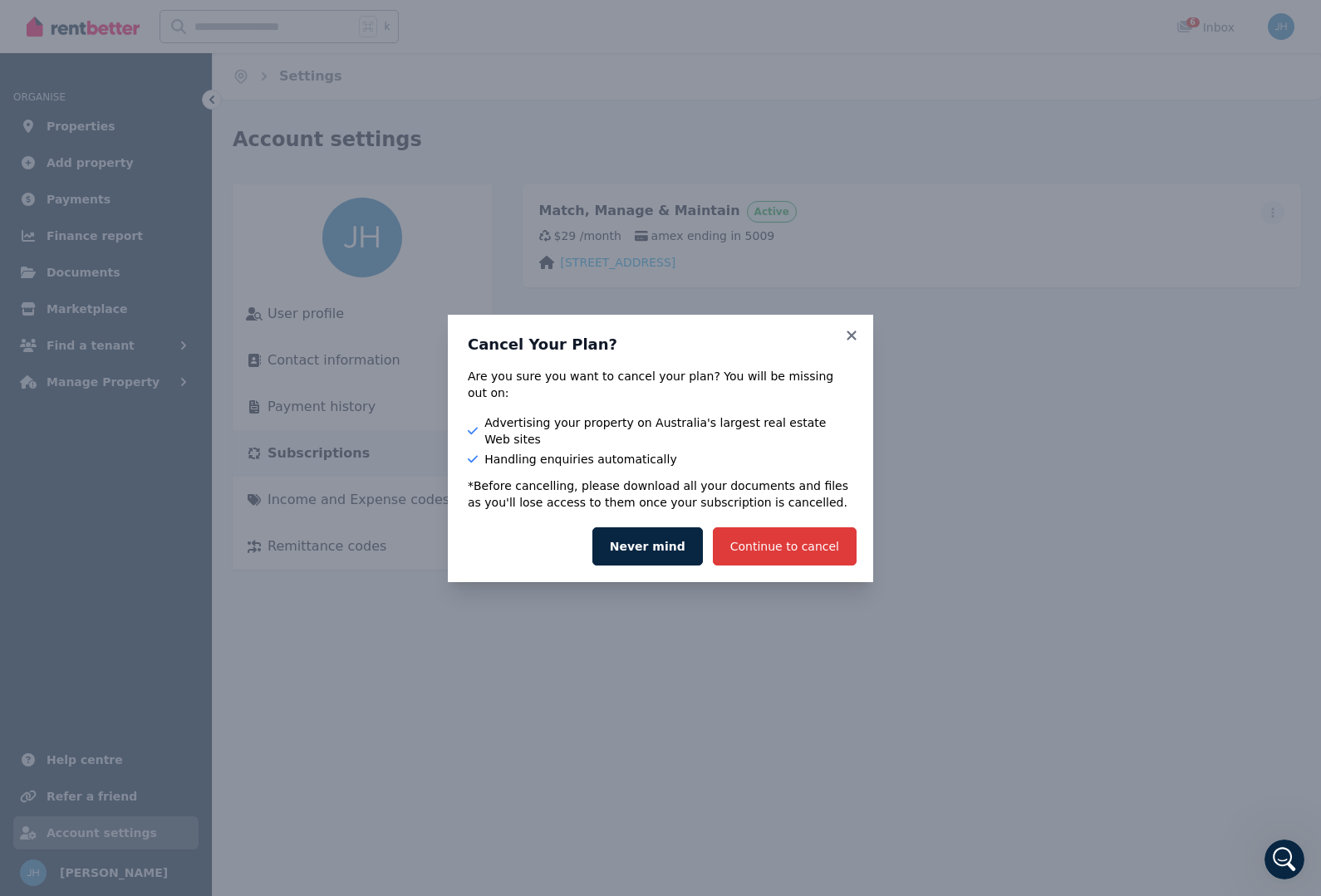
click at [783, 550] on button "Continue to cancel" at bounding box center [784, 547] width 144 height 38
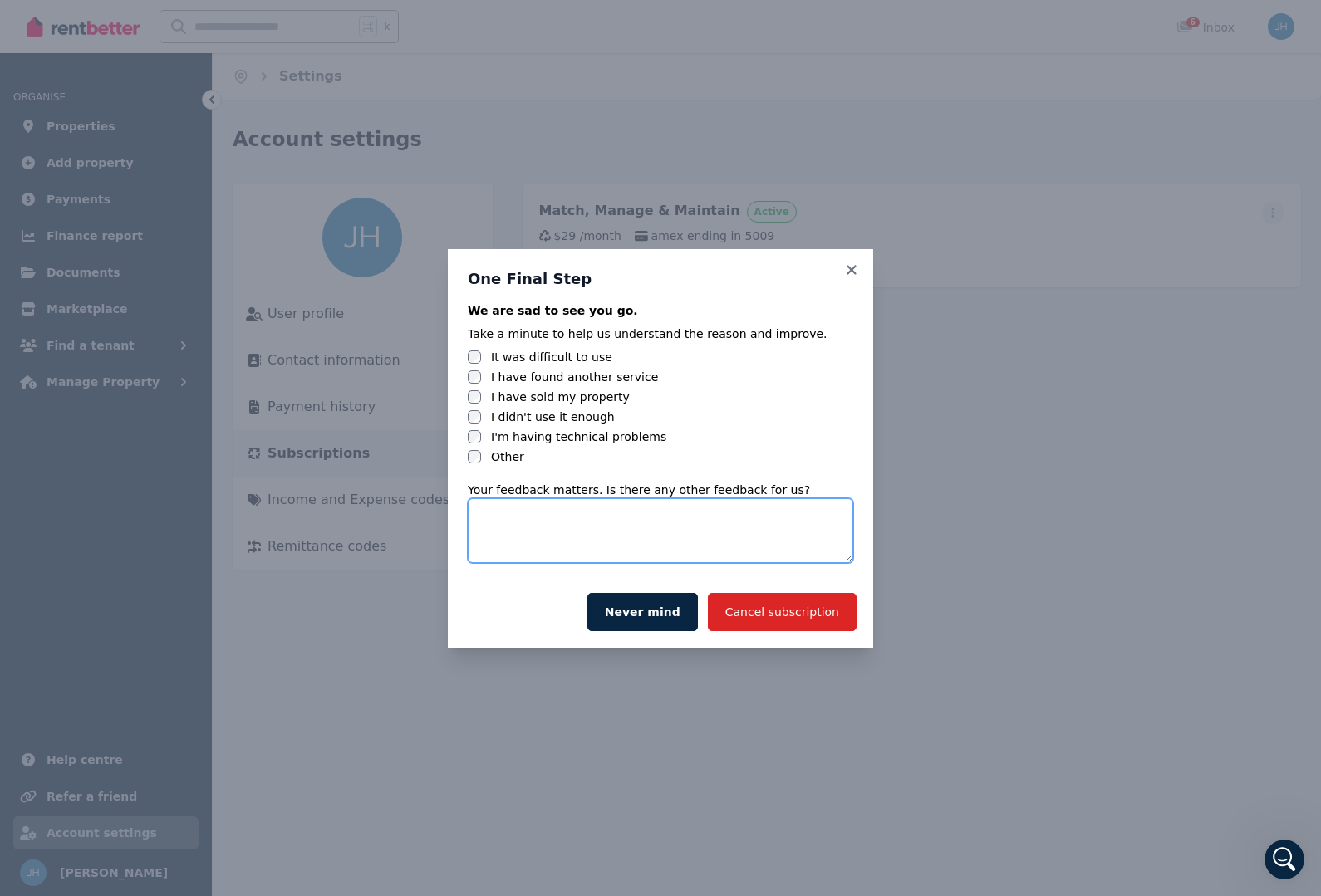
click at [512, 516] on textarea at bounding box center [661, 531] width 386 height 65
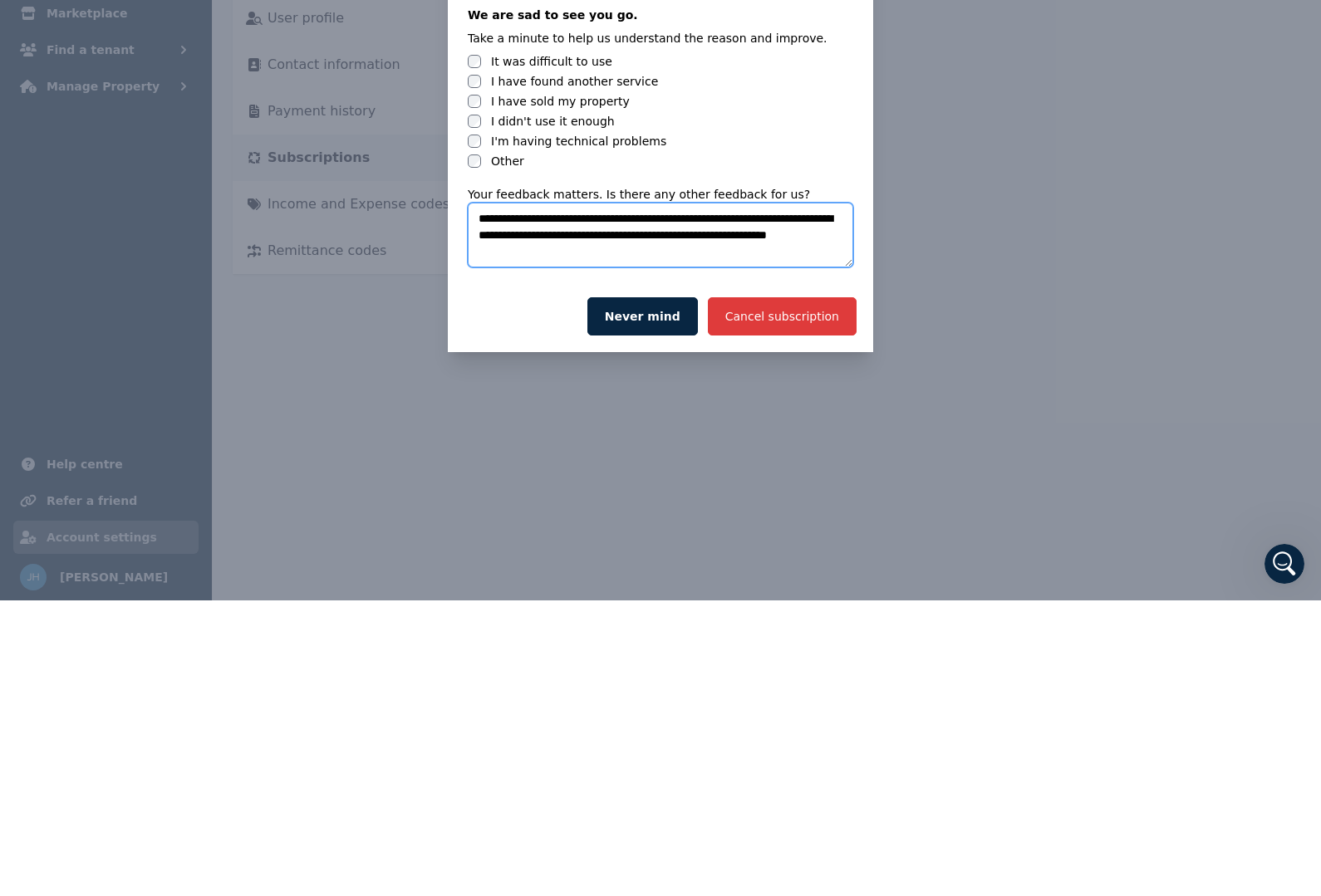
type textarea "**********"
click at [775, 593] on button "Cancel subscription" at bounding box center [781, 613] width 149 height 38
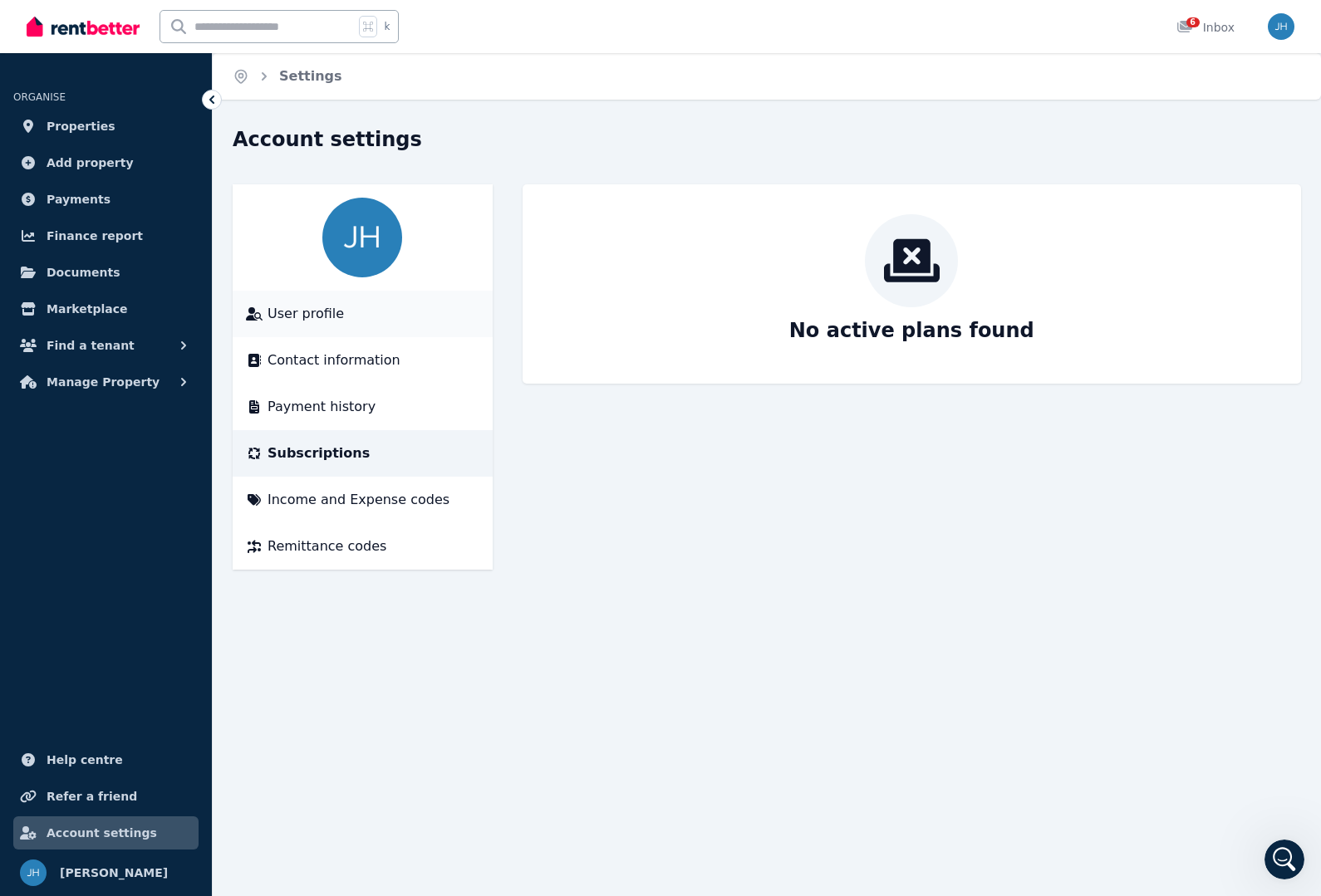
click at [315, 316] on span "User profile" at bounding box center [306, 314] width 76 height 20
